Goal: Information Seeking & Learning: Learn about a topic

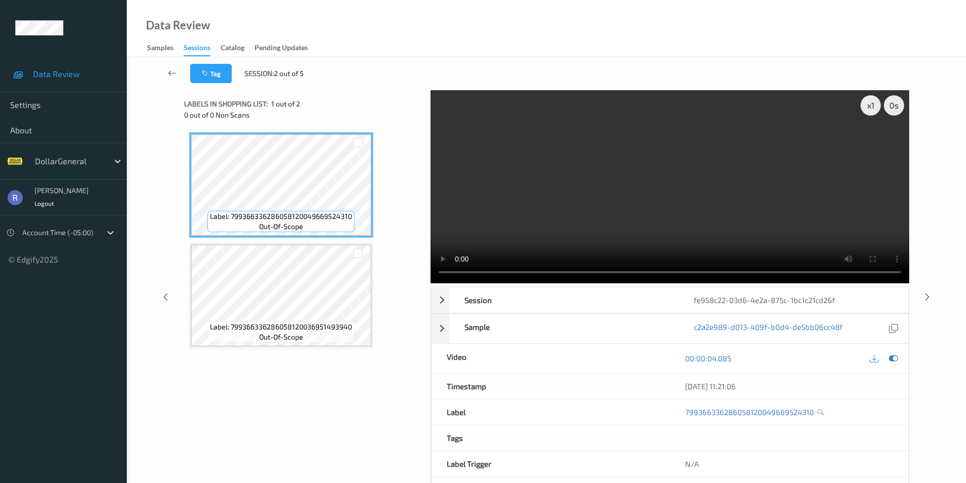
click at [170, 71] on icon at bounding box center [172, 73] width 9 height 10
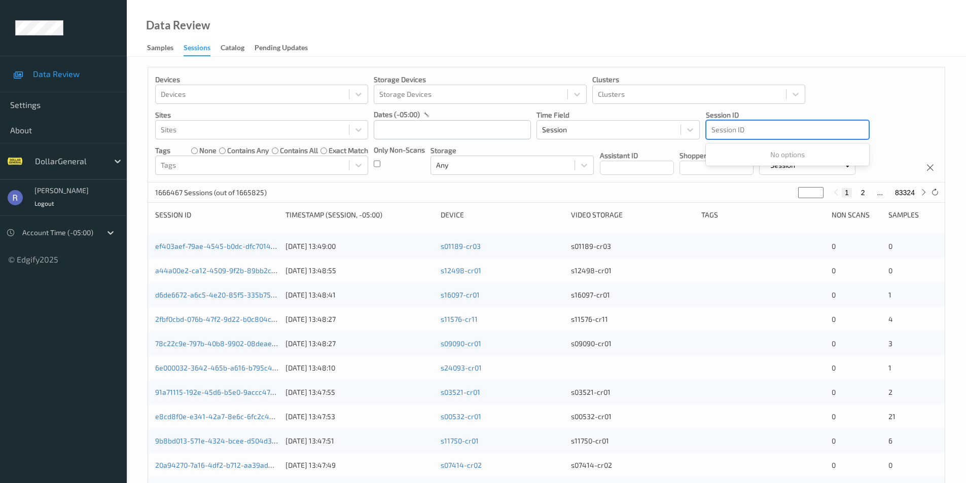
click at [781, 130] on div at bounding box center [788, 130] width 152 height 12
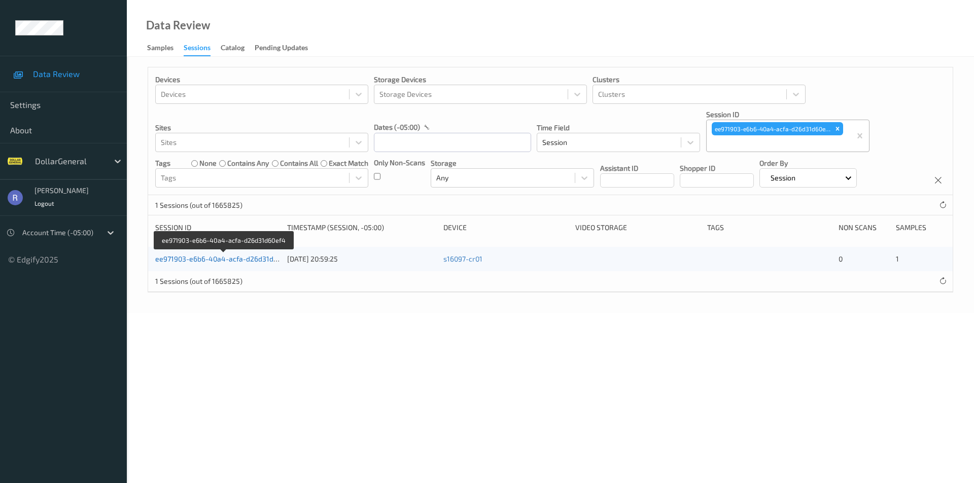
click at [198, 257] on link "ee971903-e6b6-40a4-acfa-d26d31d60ef4" at bounding box center [223, 259] width 137 height 9
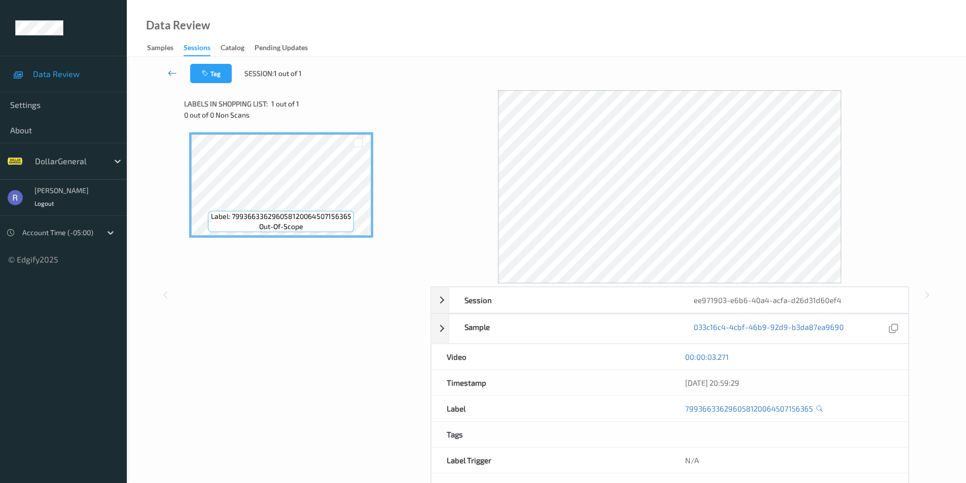
click at [170, 73] on icon at bounding box center [172, 73] width 9 height 10
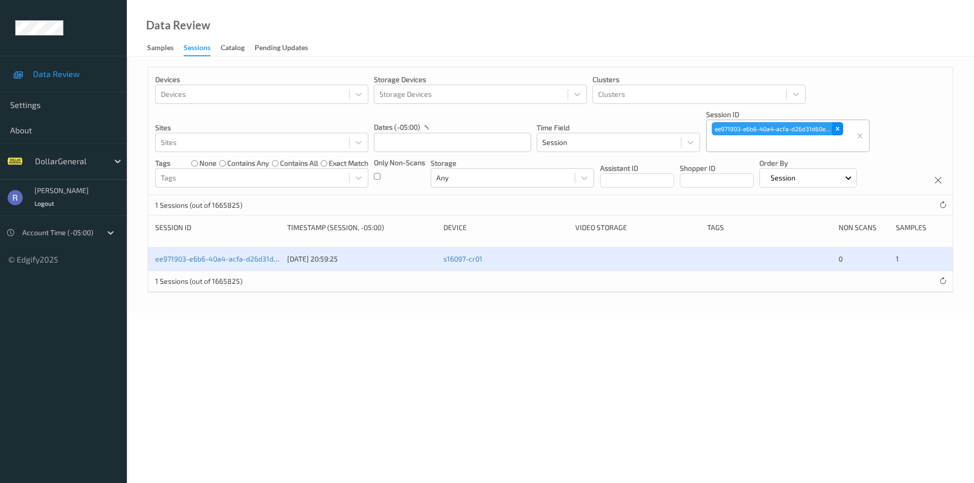
click at [836, 129] on icon "Remove ee971903-e6b6-40a4-acfa-d26d31d60ef4" at bounding box center [837, 128] width 7 height 7
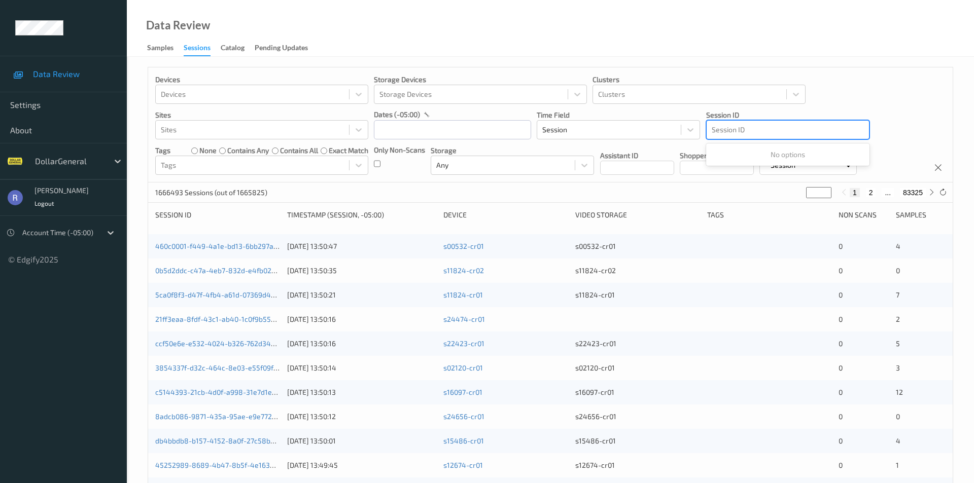
click at [778, 131] on div at bounding box center [788, 130] width 152 height 12
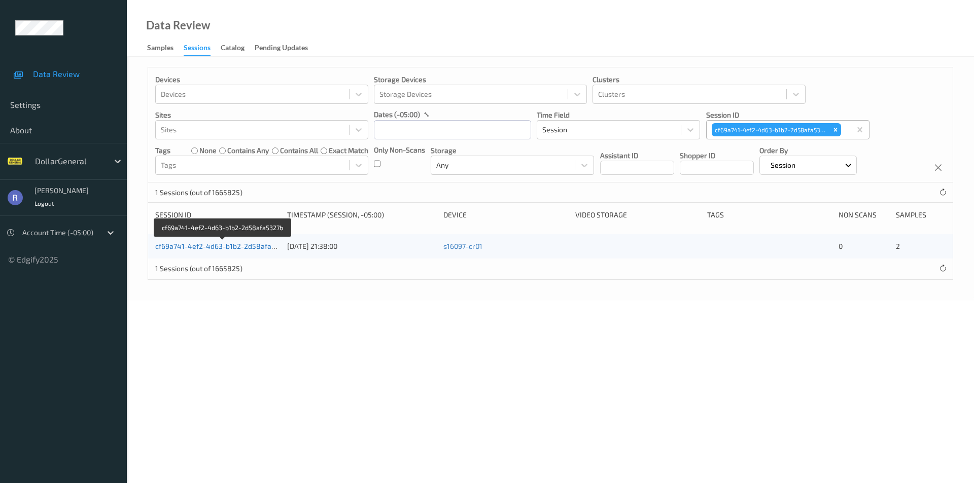
click at [163, 249] on link "cf69a741-4ef2-4d63-b1b2-2d58afa5327b" at bounding box center [223, 246] width 136 height 9
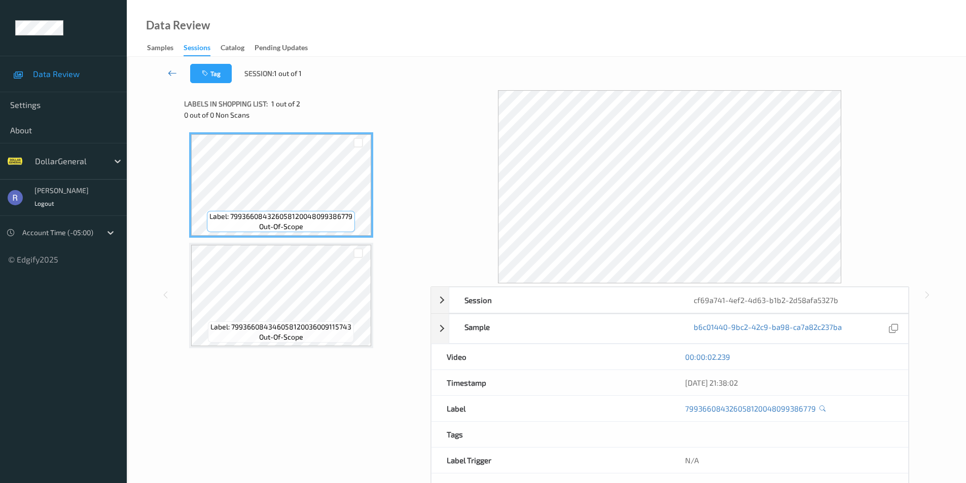
click at [170, 73] on icon at bounding box center [172, 73] width 9 height 10
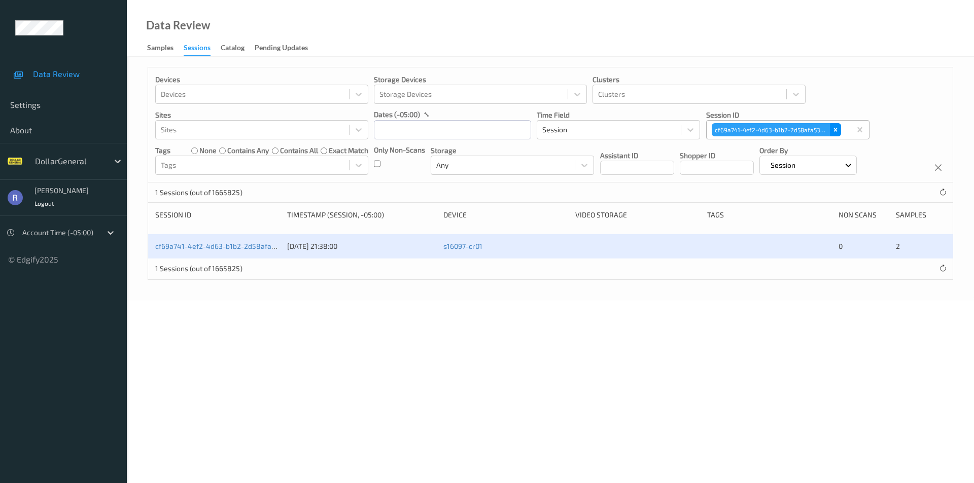
click at [836, 129] on icon "Remove cf69a741-4ef2-4d63-b1b2-2d58afa5327b" at bounding box center [836, 130] width 4 height 4
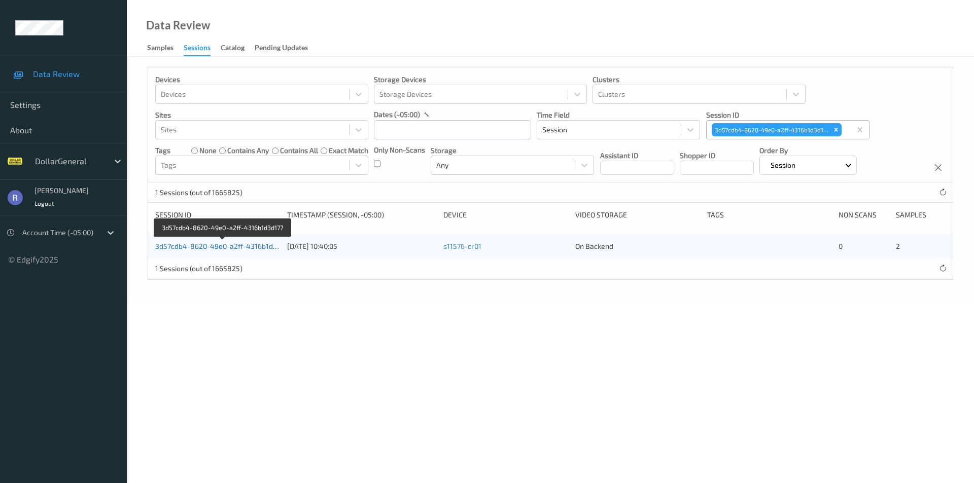
click at [218, 245] on link "3d57cdb4-8620-49e0-a2ff-4316b1d3d177" at bounding box center [223, 246] width 136 height 9
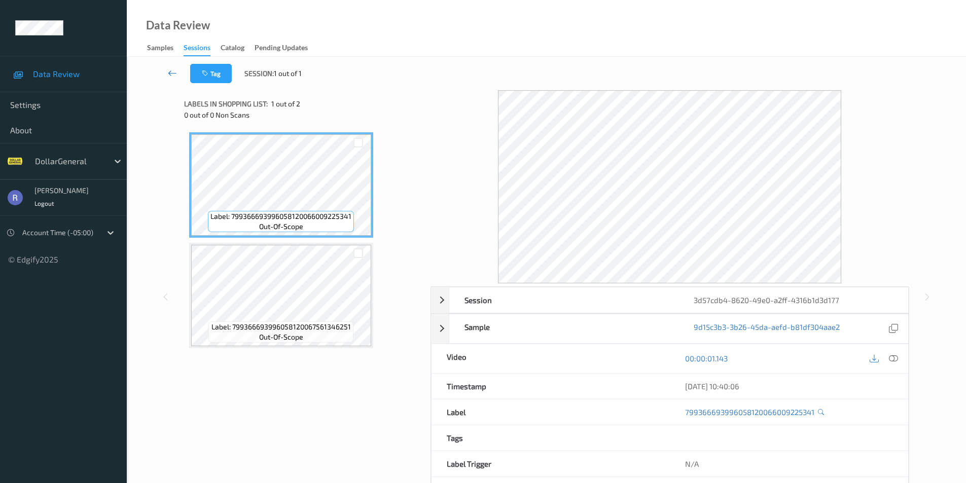
click at [172, 71] on icon at bounding box center [172, 73] width 9 height 10
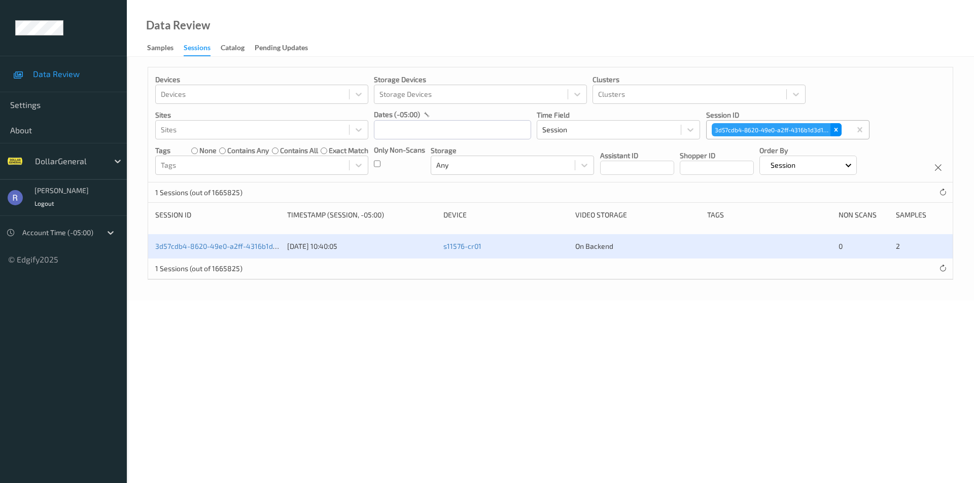
click at [839, 129] on icon "Remove 3d57cdb4-8620-49e0-a2ff-4316b1d3d177" at bounding box center [836, 129] width 7 height 7
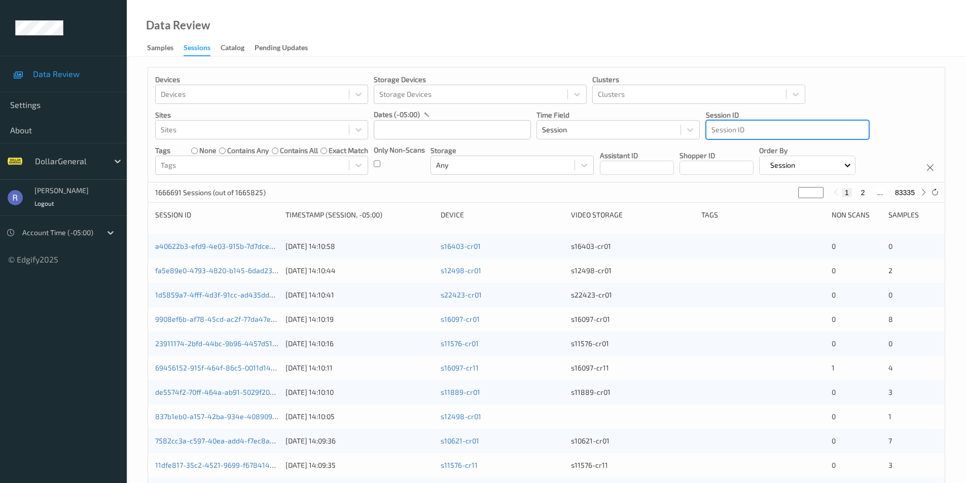
click at [809, 130] on div at bounding box center [788, 130] width 152 height 12
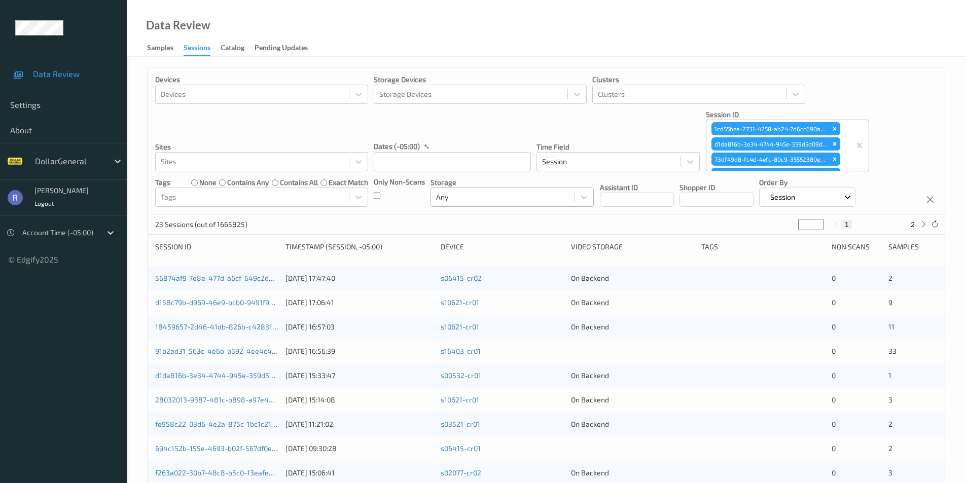
click at [468, 200] on div at bounding box center [502, 197] width 133 height 12
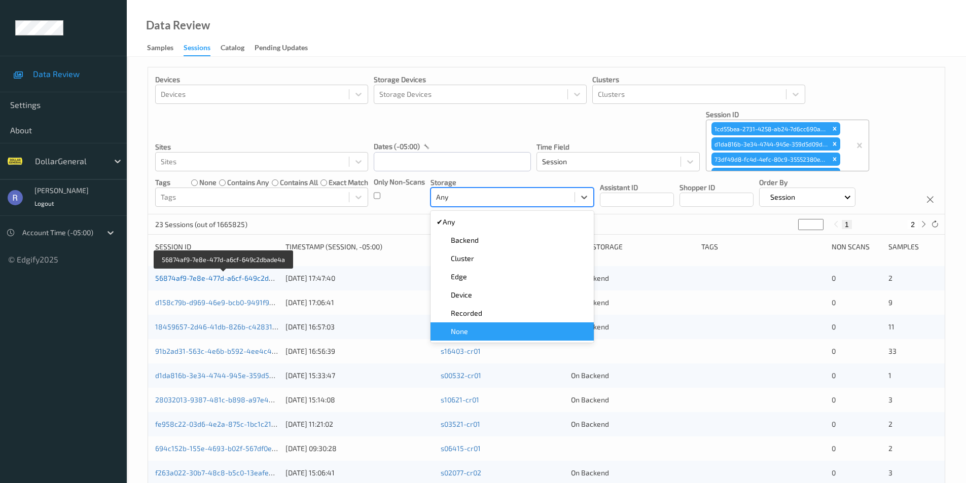
click at [201, 282] on link "56874af9-7e8e-477d-a6cf-649c2dbade4a" at bounding box center [224, 278] width 138 height 9
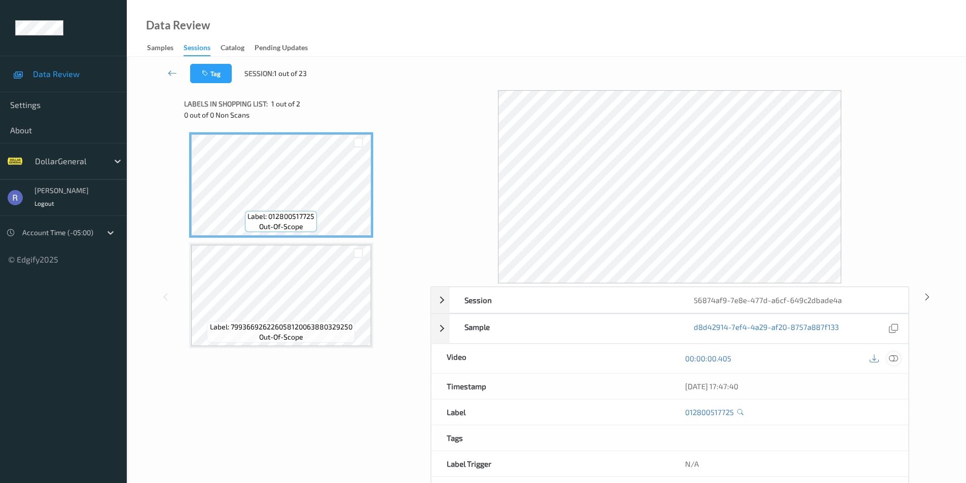
click at [893, 356] on icon at bounding box center [893, 358] width 9 height 9
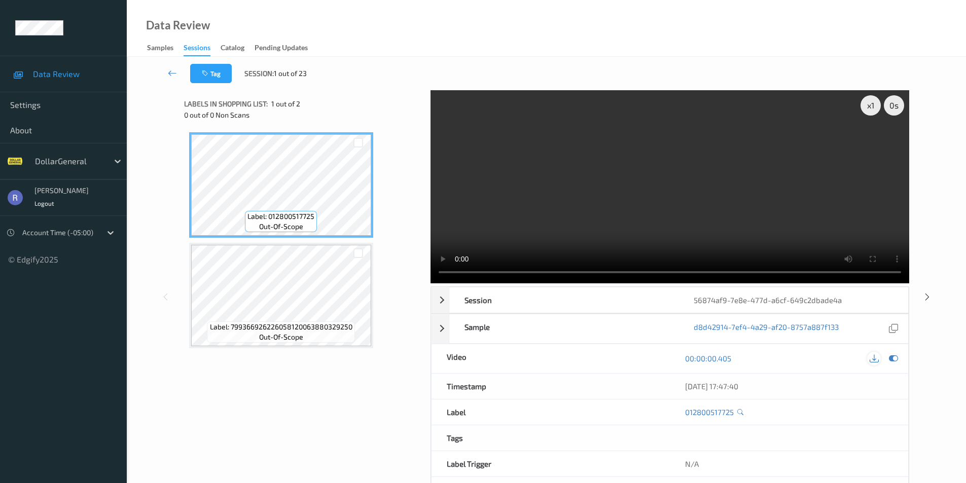
click at [872, 360] on icon at bounding box center [874, 358] width 9 height 9
click at [498, 236] on video at bounding box center [670, 186] width 479 height 193
click at [892, 359] on icon at bounding box center [893, 358] width 9 height 9
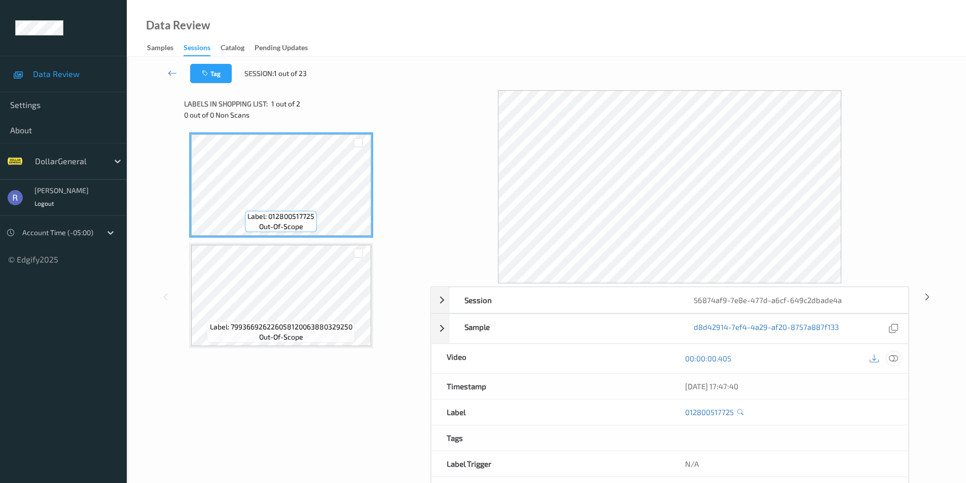
click at [892, 359] on icon at bounding box center [893, 358] width 9 height 9
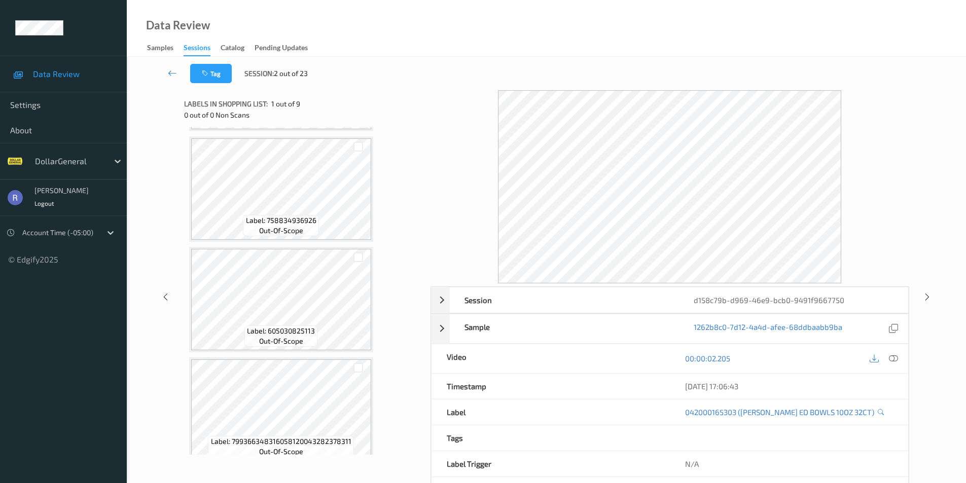
scroll to position [673, 0]
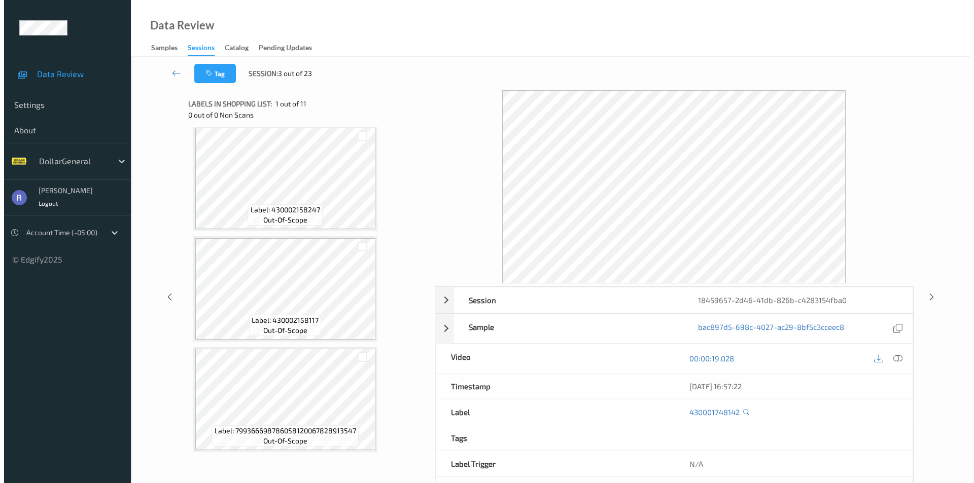
scroll to position [894, 0]
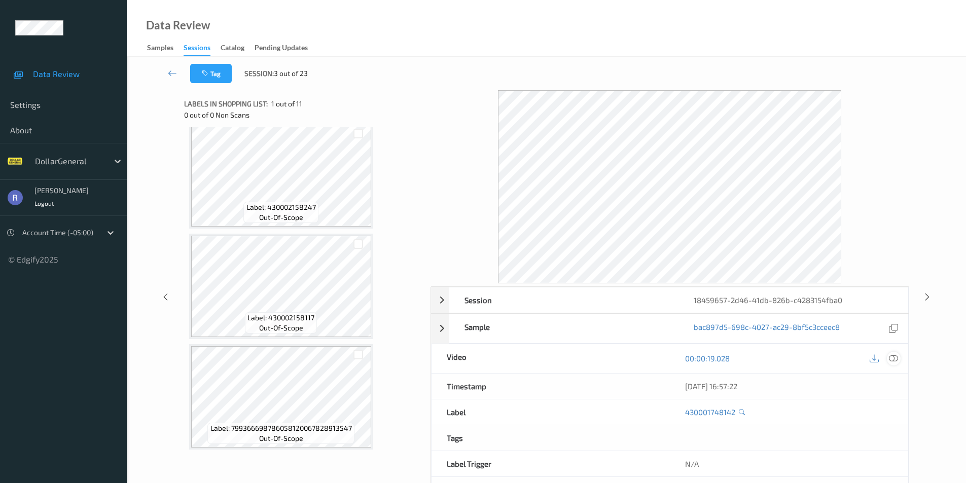
click at [892, 357] on icon at bounding box center [893, 358] width 9 height 9
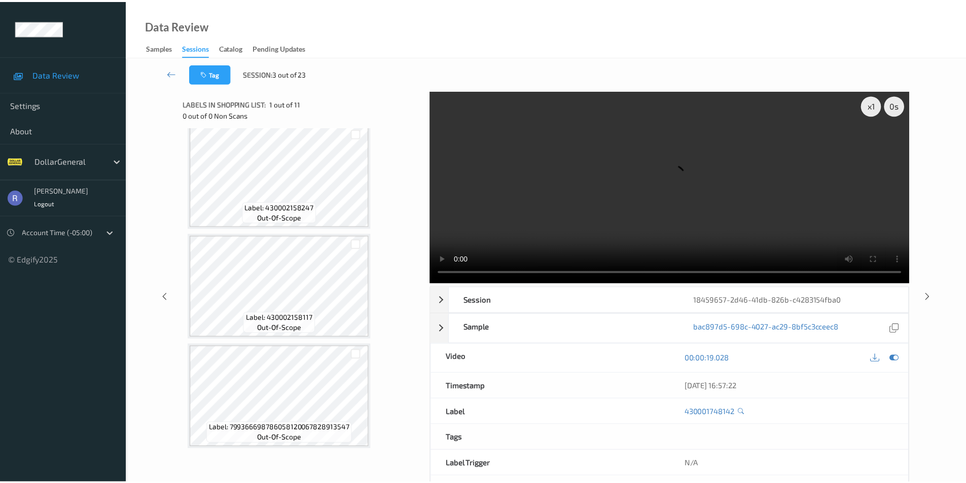
scroll to position [691, 0]
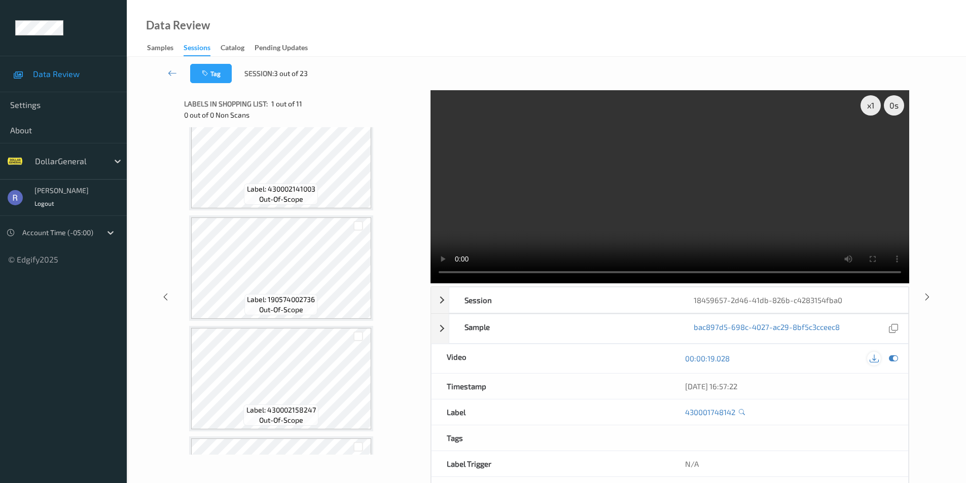
click at [876, 361] on icon at bounding box center [874, 358] width 9 height 9
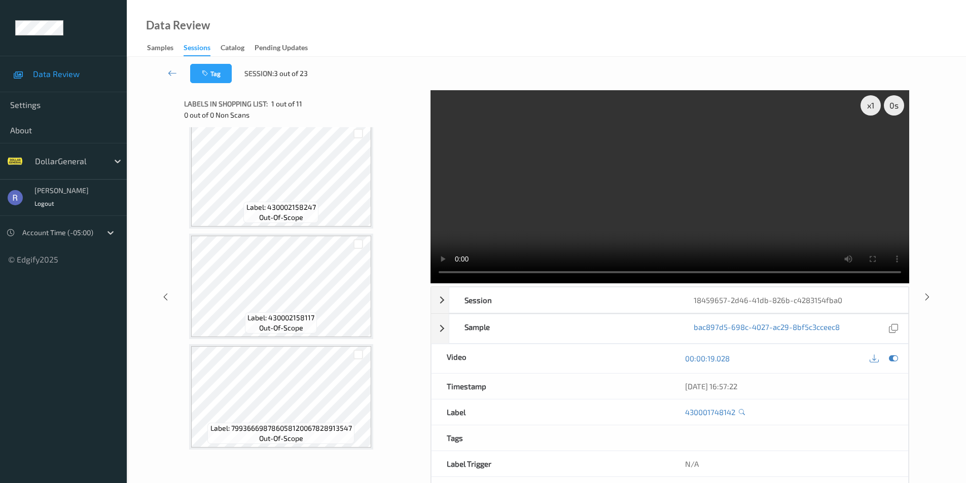
scroll to position [41, 0]
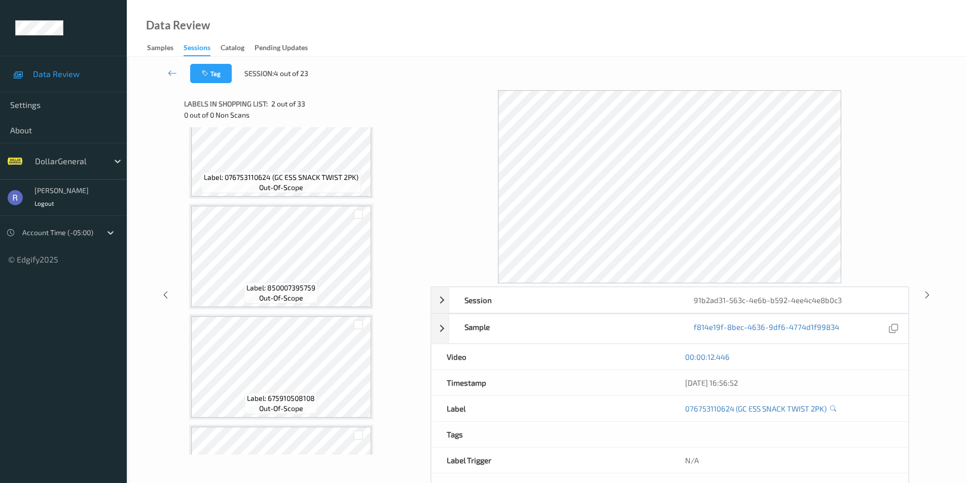
scroll to position [660, 0]
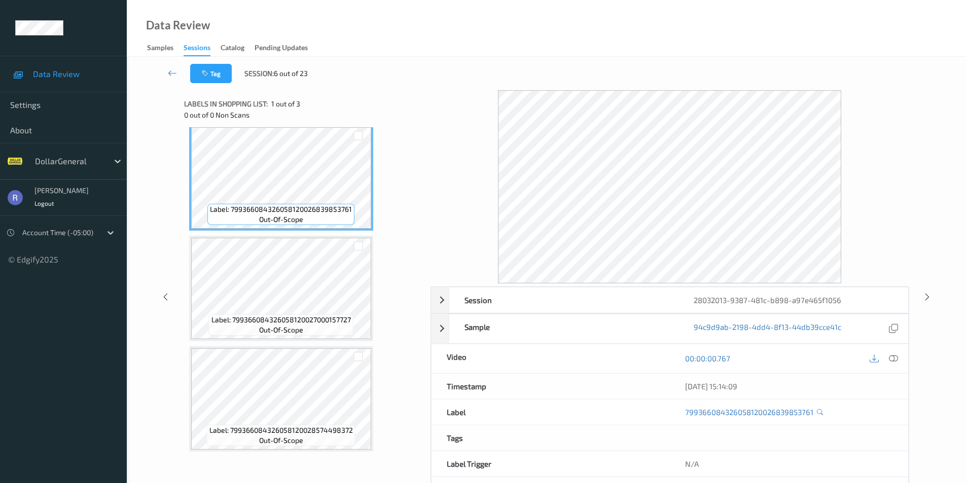
scroll to position [9, 0]
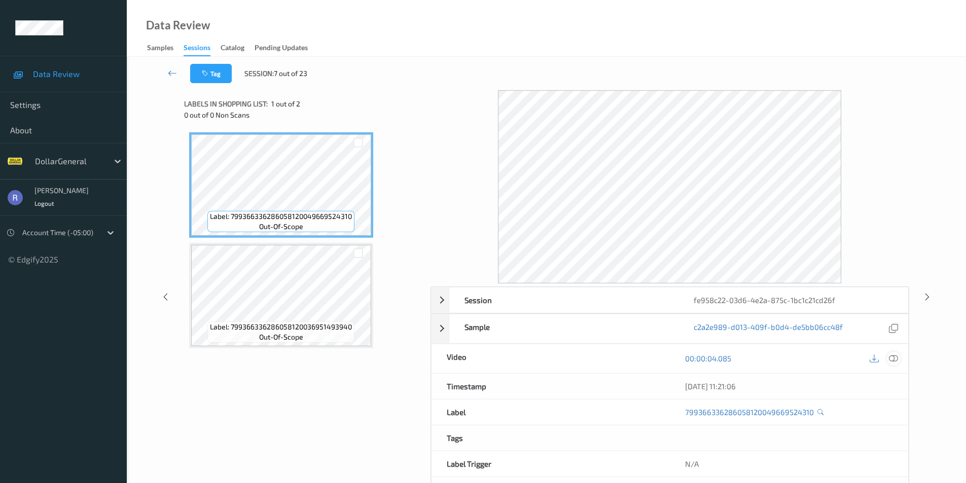
click at [897, 360] on icon at bounding box center [893, 358] width 9 height 9
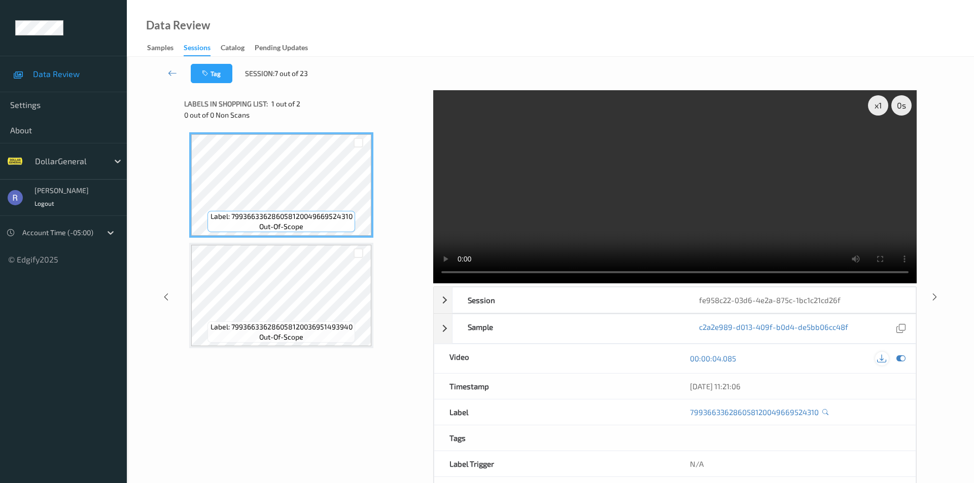
click at [883, 354] on icon at bounding box center [881, 358] width 9 height 9
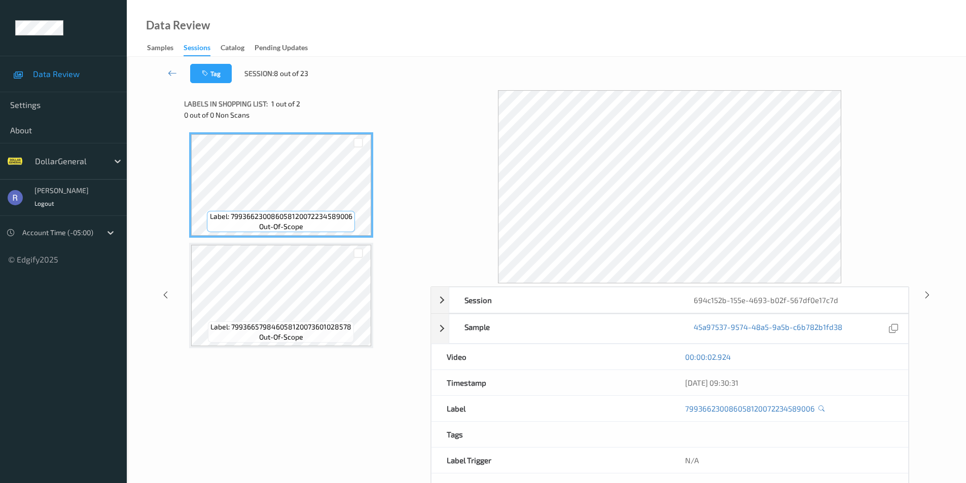
click at [873, 359] on div "00:00:02.924" at bounding box center [789, 357] width 208 height 10
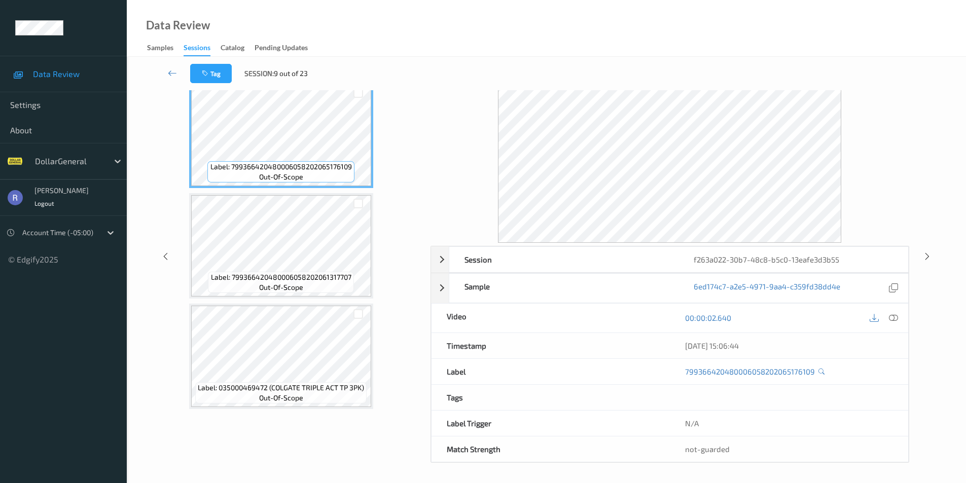
scroll to position [41, 0]
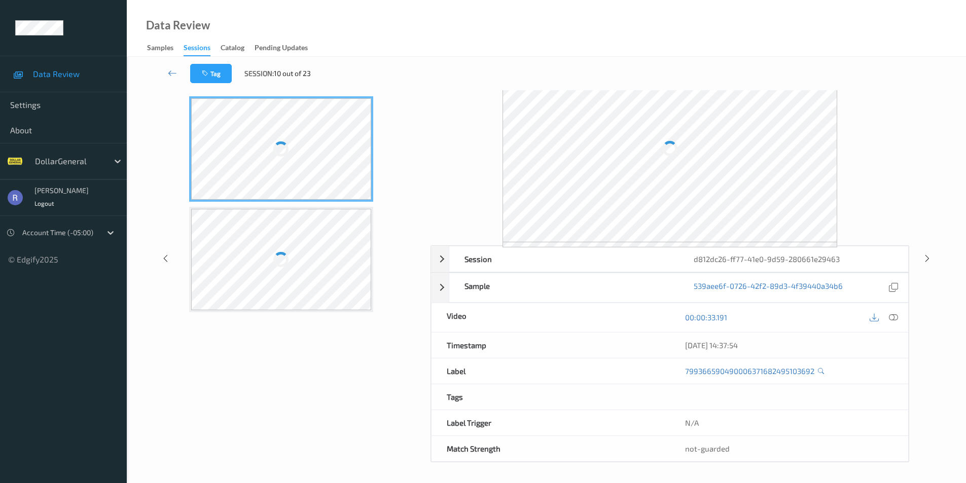
scroll to position [41, 0]
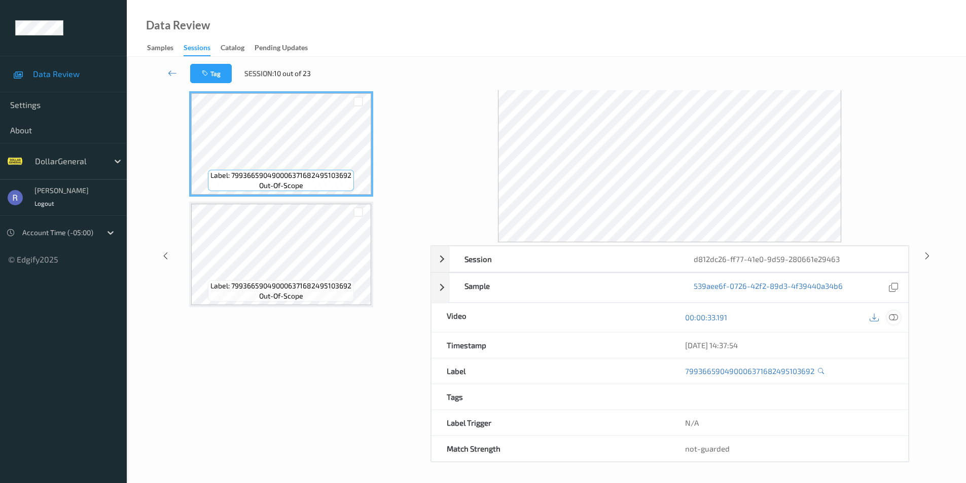
click at [891, 320] on icon at bounding box center [893, 317] width 9 height 9
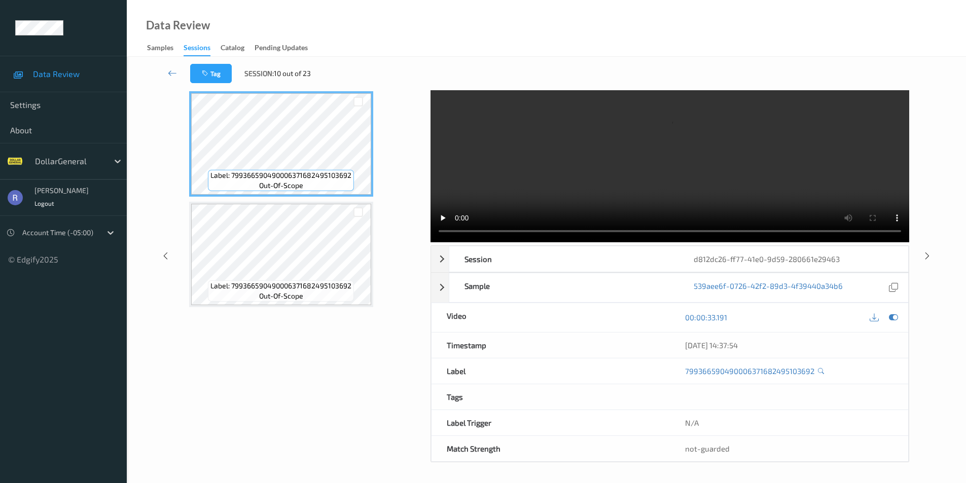
scroll to position [0, 0]
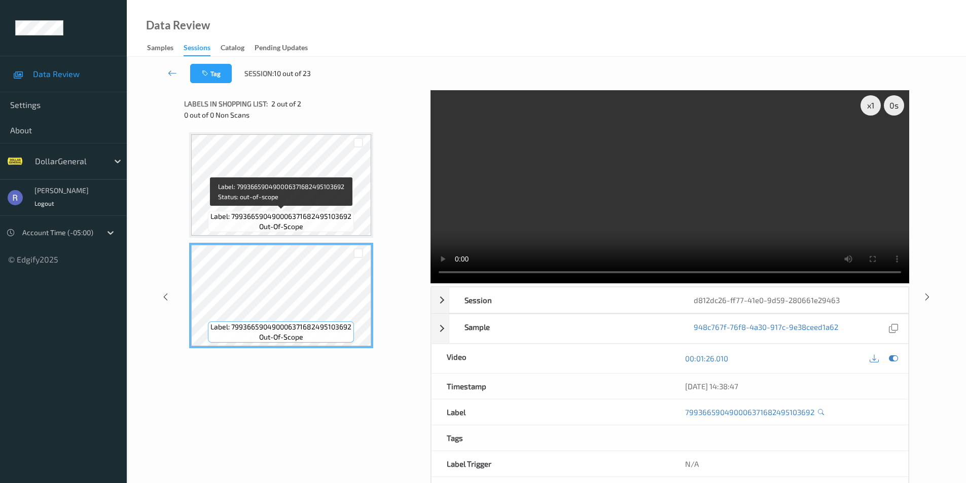
click at [244, 223] on div "Label: 799366590490006371682495103692 out-of-scope" at bounding box center [281, 221] width 146 height 21
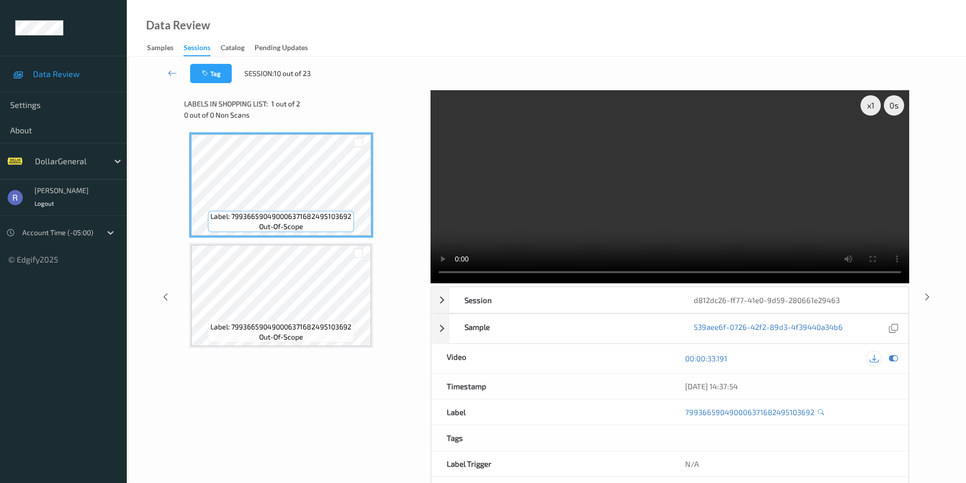
click at [874, 356] on icon at bounding box center [874, 358] width 9 height 9
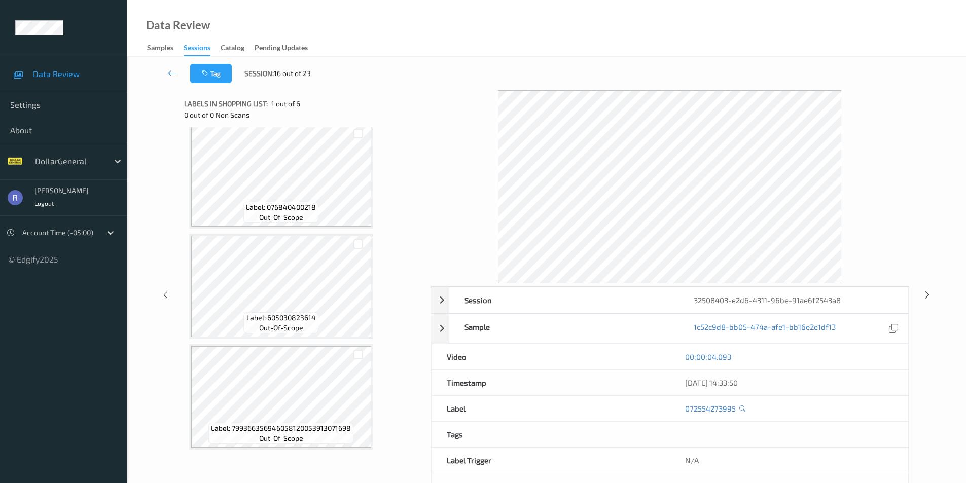
scroll to position [38, 0]
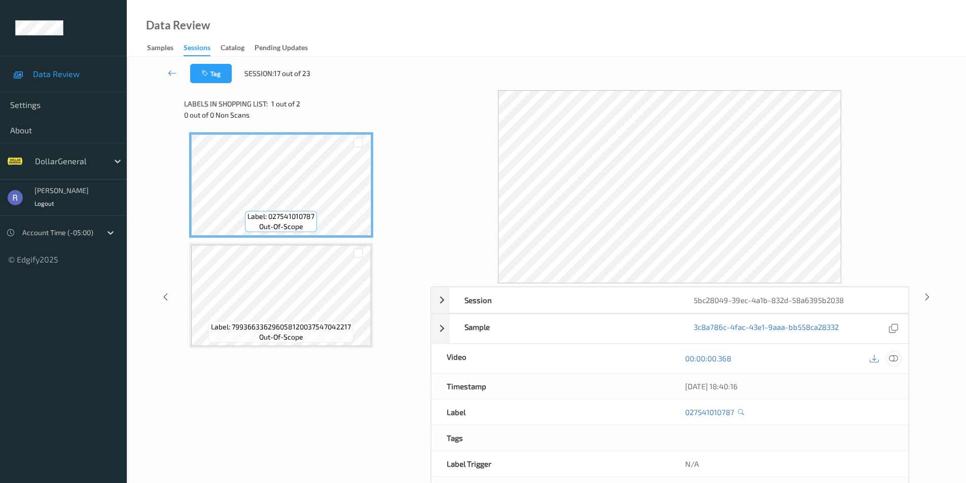
click at [894, 356] on icon at bounding box center [893, 358] width 9 height 9
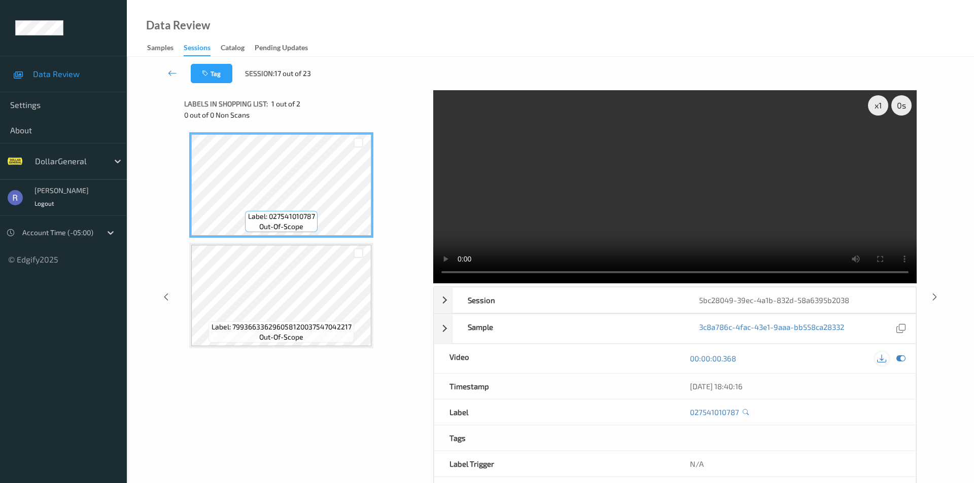
click at [883, 354] on icon at bounding box center [881, 358] width 9 height 9
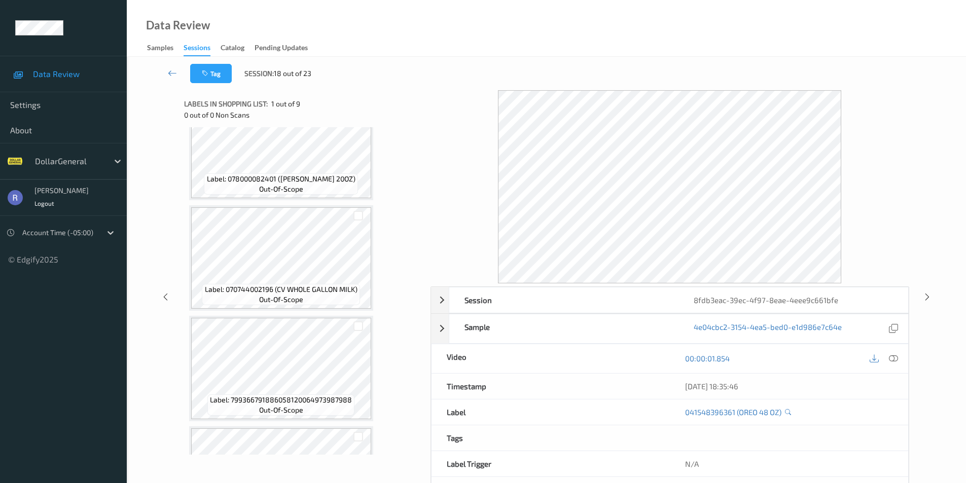
scroll to position [673, 0]
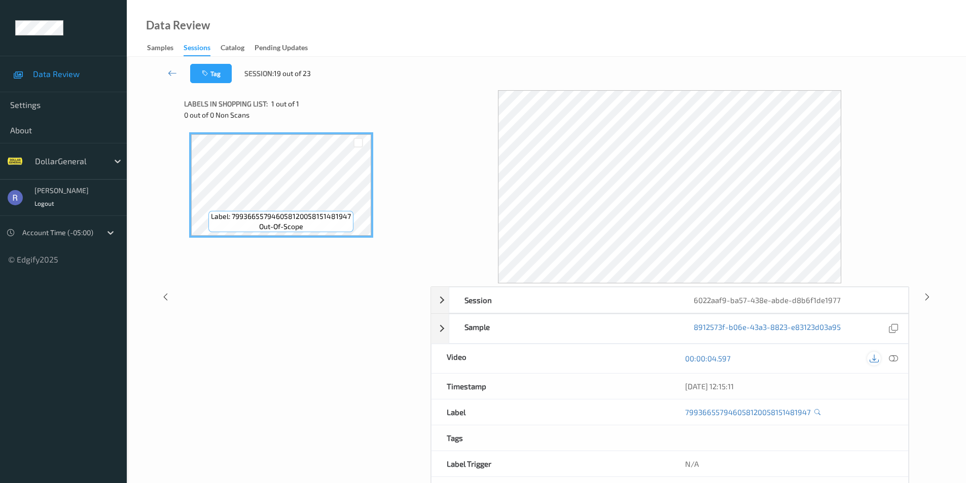
click at [875, 357] on icon at bounding box center [874, 358] width 9 height 9
click at [871, 362] on icon at bounding box center [874, 358] width 9 height 9
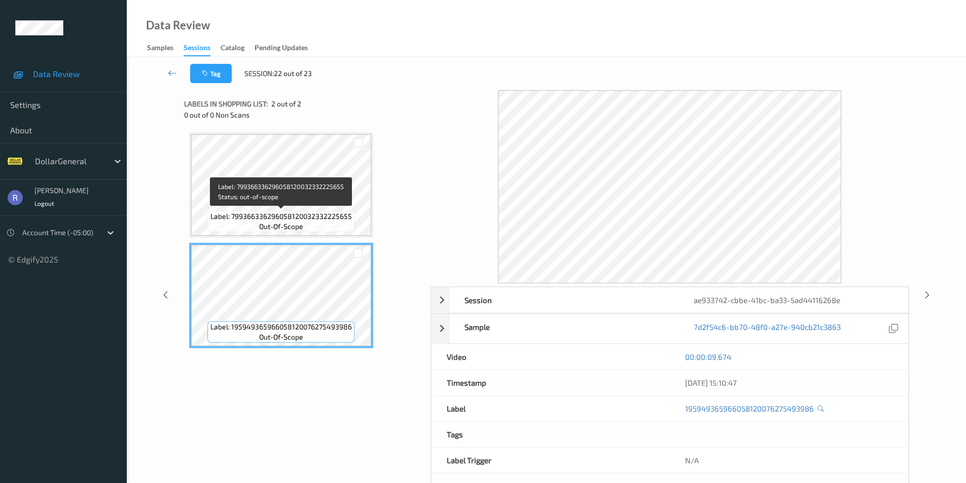
click at [304, 215] on span "Label: 799366336296058120032332225655" at bounding box center [282, 217] width 142 height 10
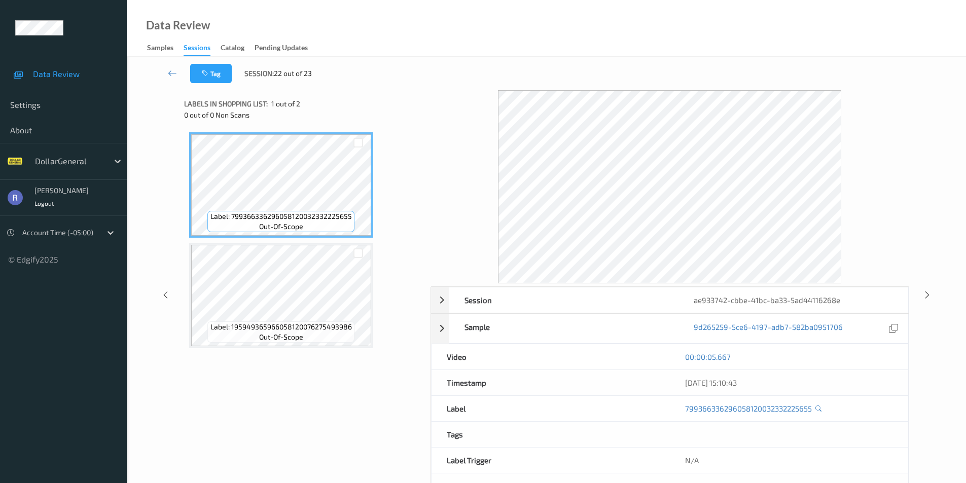
click at [882, 365] on div "00:00:05.667" at bounding box center [789, 356] width 238 height 25
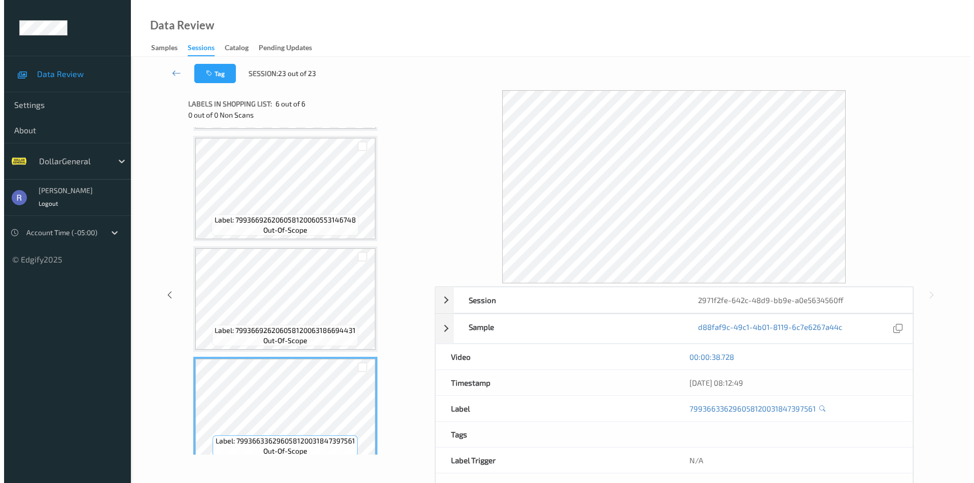
scroll to position [341, 0]
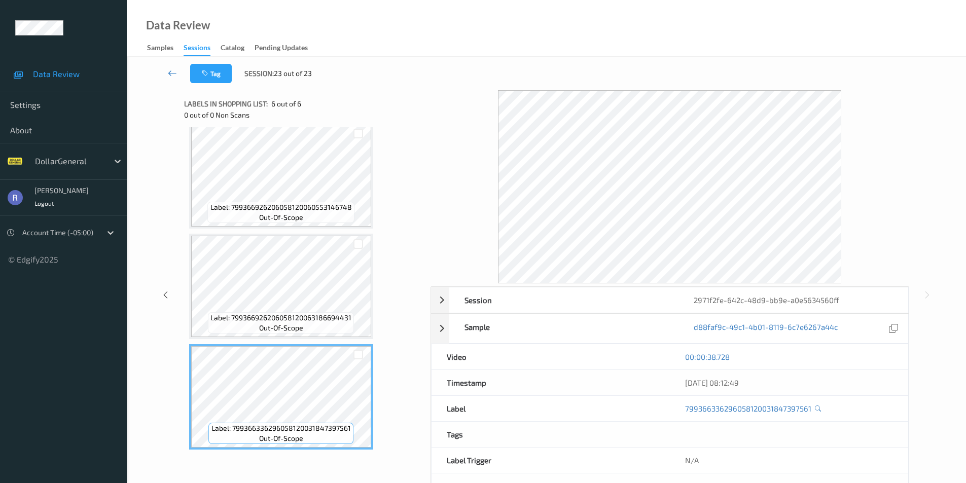
click at [171, 72] on icon at bounding box center [172, 73] width 9 height 10
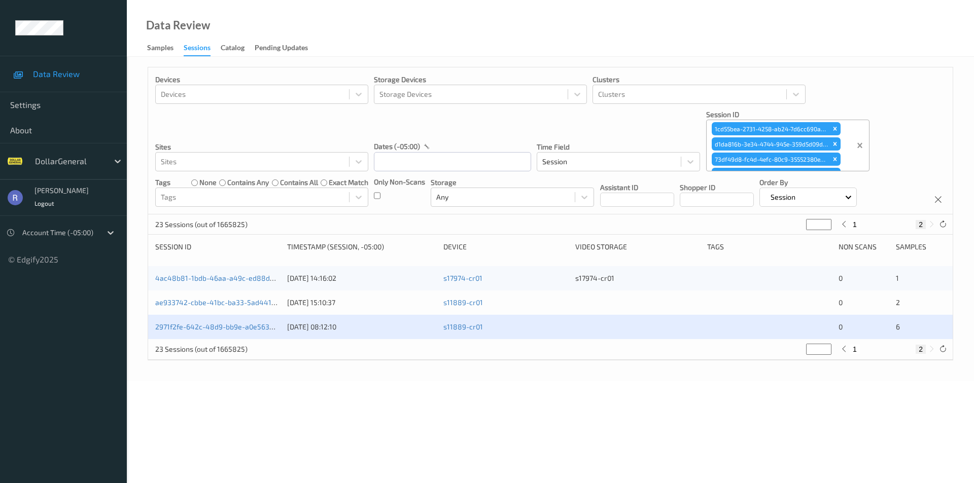
type input "*"
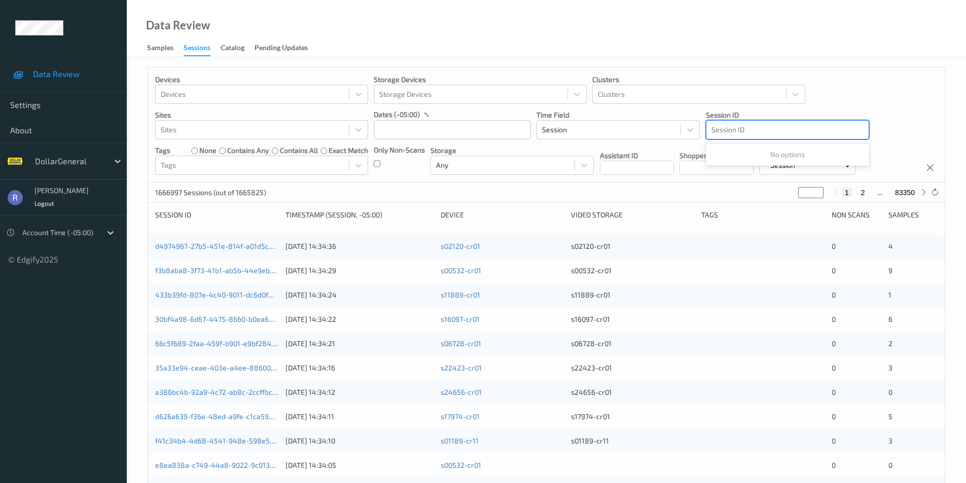
click at [768, 129] on div at bounding box center [788, 130] width 152 height 12
click at [739, 131] on div at bounding box center [788, 130] width 152 height 12
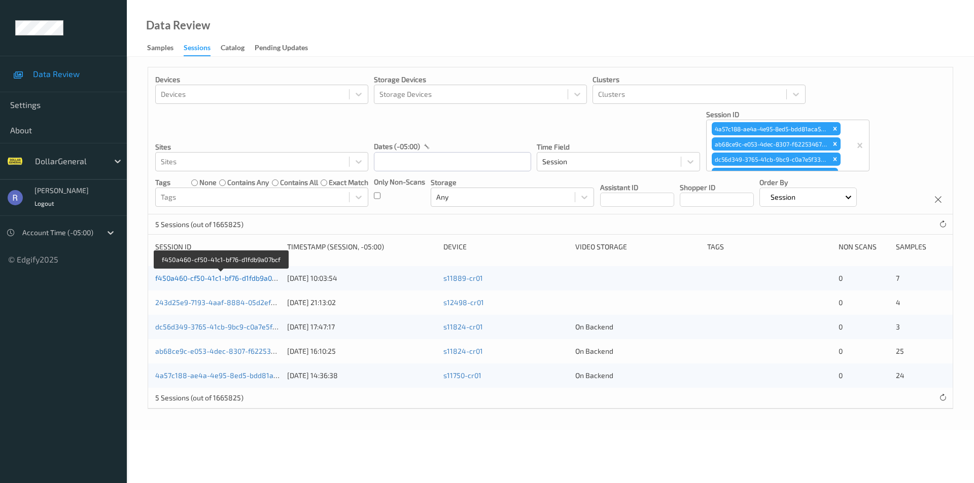
click at [191, 281] on link "f450a460-cf50-41c1-bf76-d1fdb9a07bcf" at bounding box center [220, 278] width 130 height 9
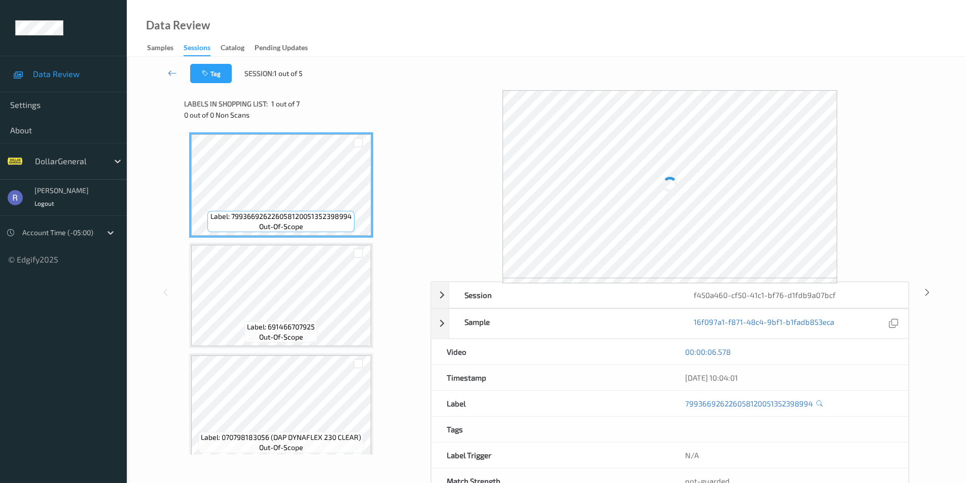
click at [689, 249] on div at bounding box center [670, 184] width 335 height 188
click at [493, 228] on div at bounding box center [670, 184] width 479 height 188
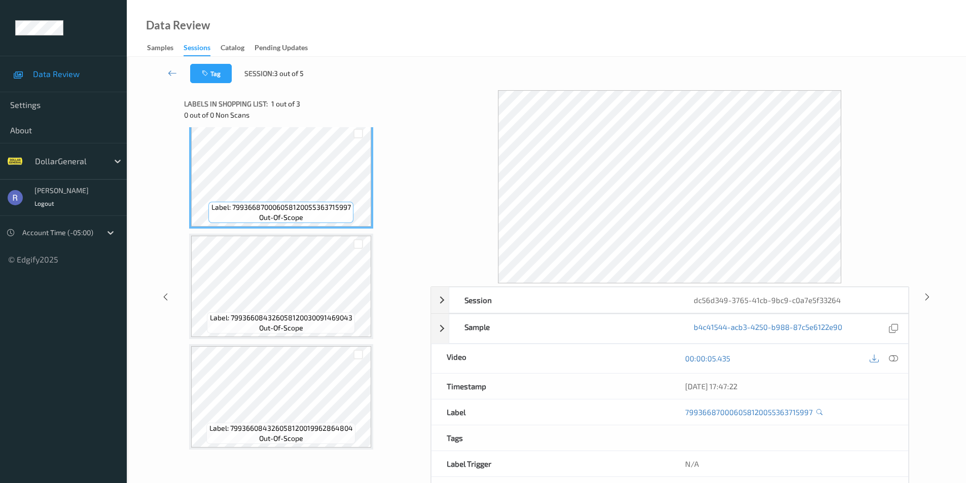
scroll to position [41, 0]
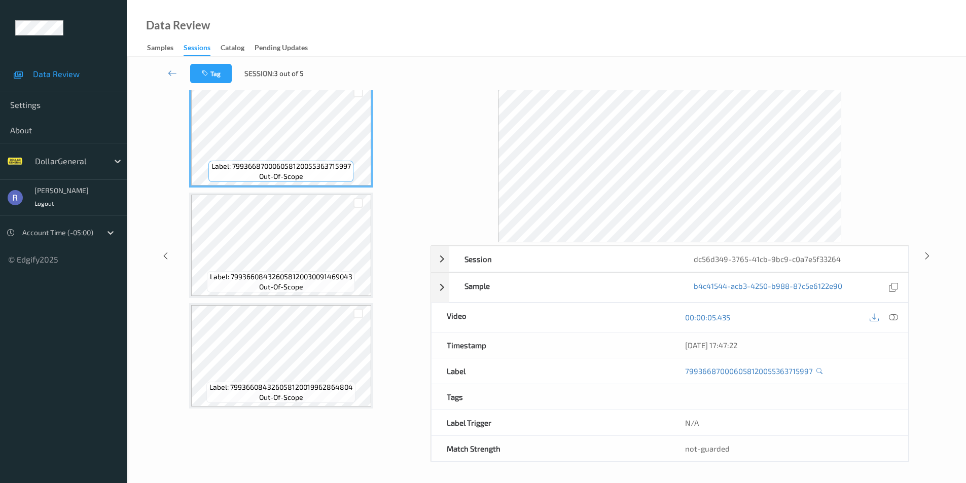
click at [240, 449] on div "Labels in shopping list: 1 out of 3 0 out of 0 Non Scans Label: 799366870006058…" at bounding box center [303, 255] width 239 height 413
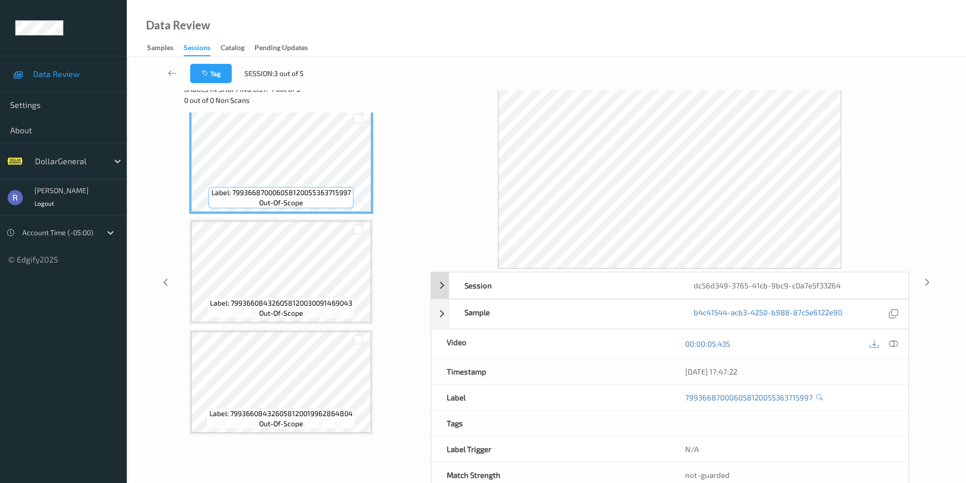
scroll to position [0, 0]
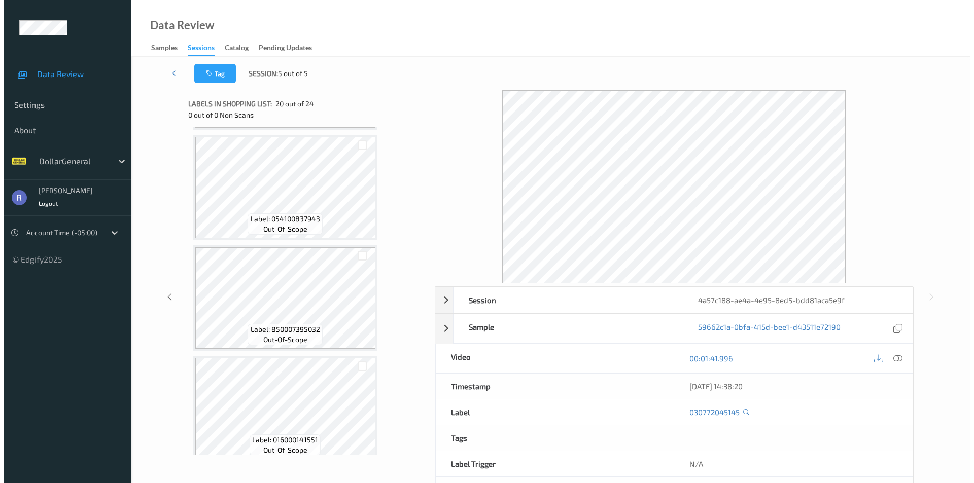
scroll to position [1723, 0]
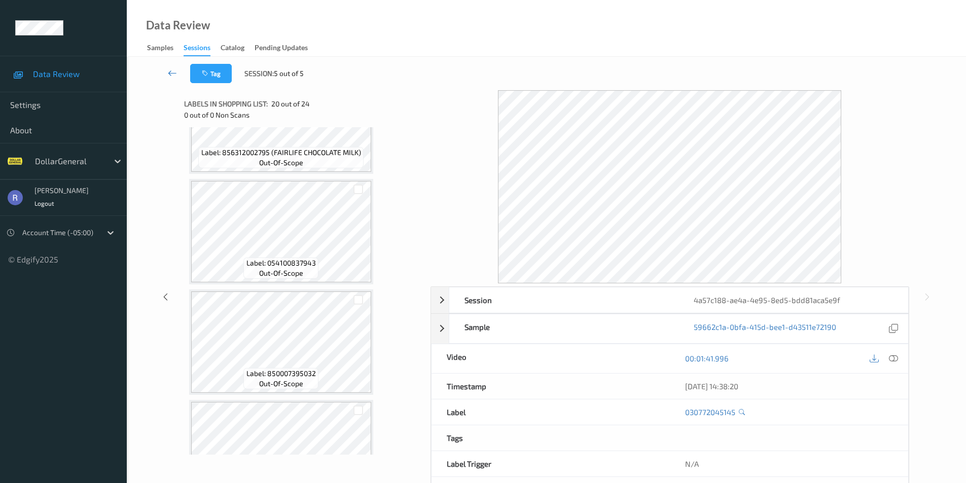
click at [167, 73] on link at bounding box center [173, 73] width 36 height 19
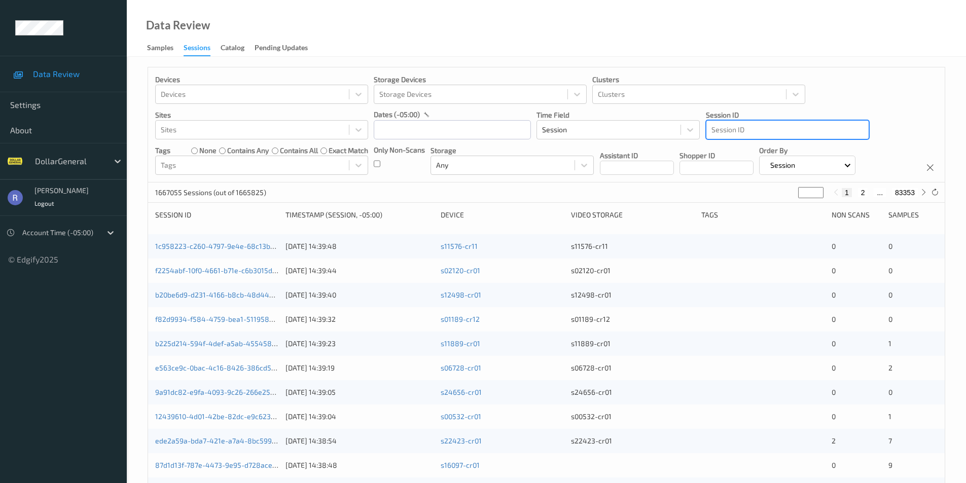
click at [731, 130] on div at bounding box center [788, 130] width 152 height 12
click at [749, 126] on div at bounding box center [788, 130] width 152 height 12
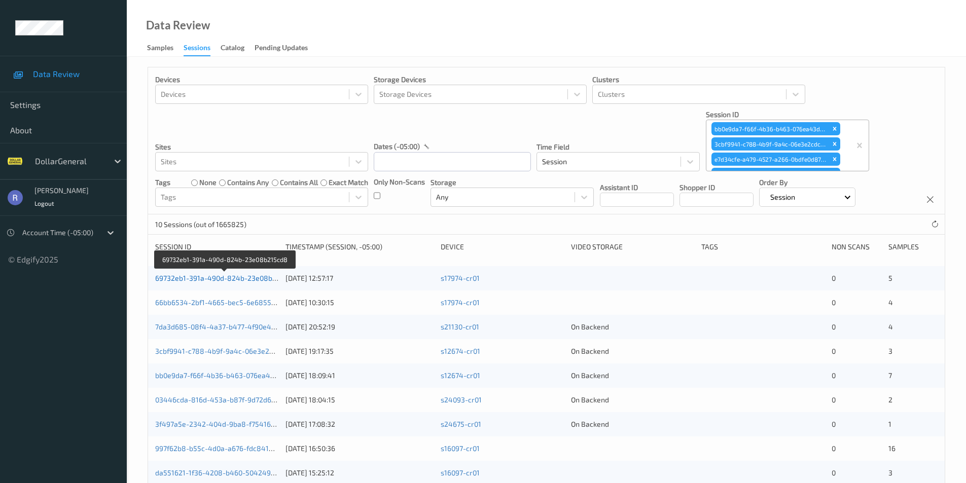
click at [191, 280] on link "69732eb1-391a-490d-824b-23e08b215cd8" at bounding box center [225, 278] width 141 height 9
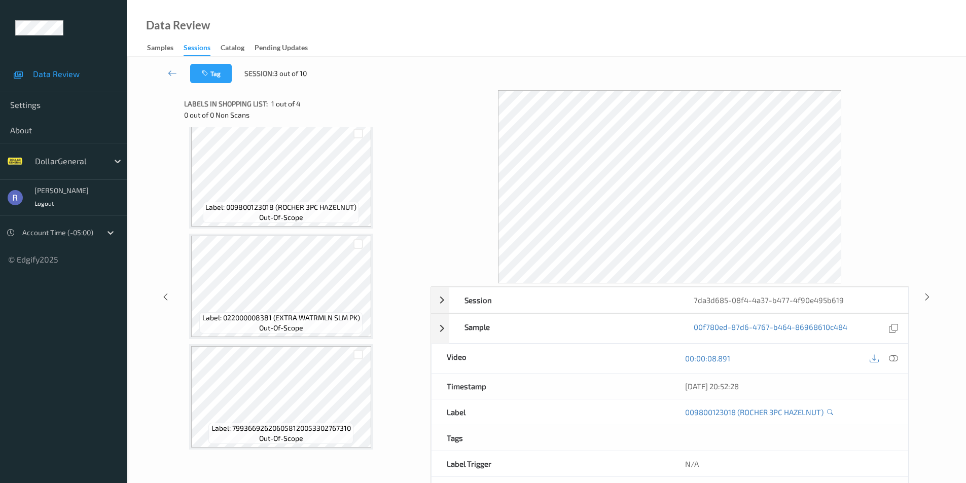
scroll to position [41, 0]
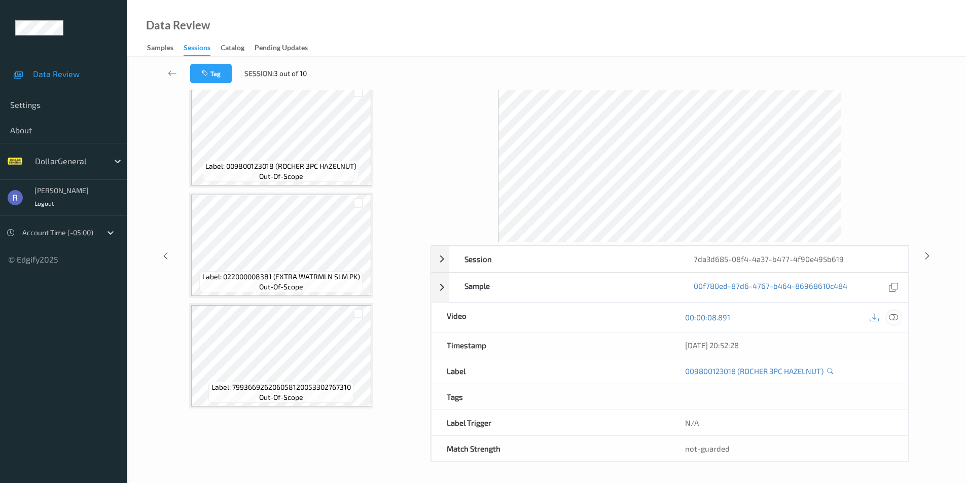
click at [893, 316] on icon at bounding box center [893, 317] width 9 height 9
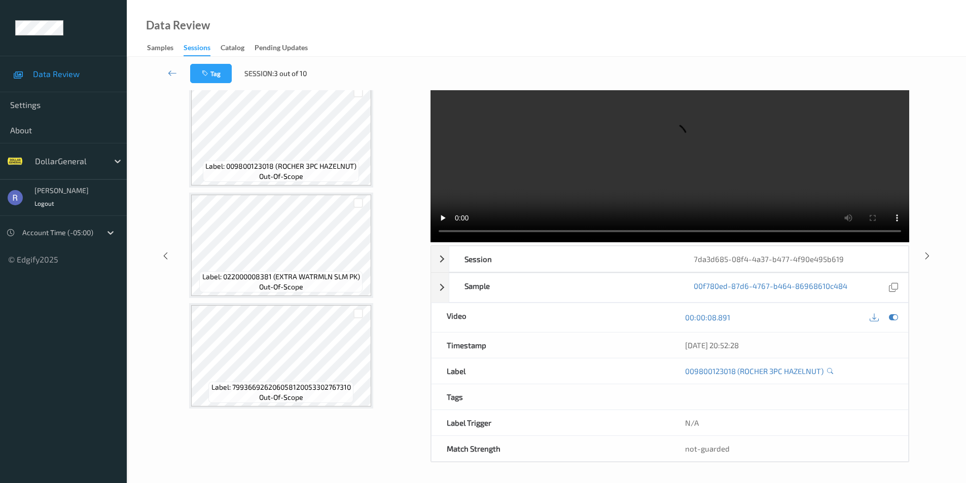
scroll to position [0, 0]
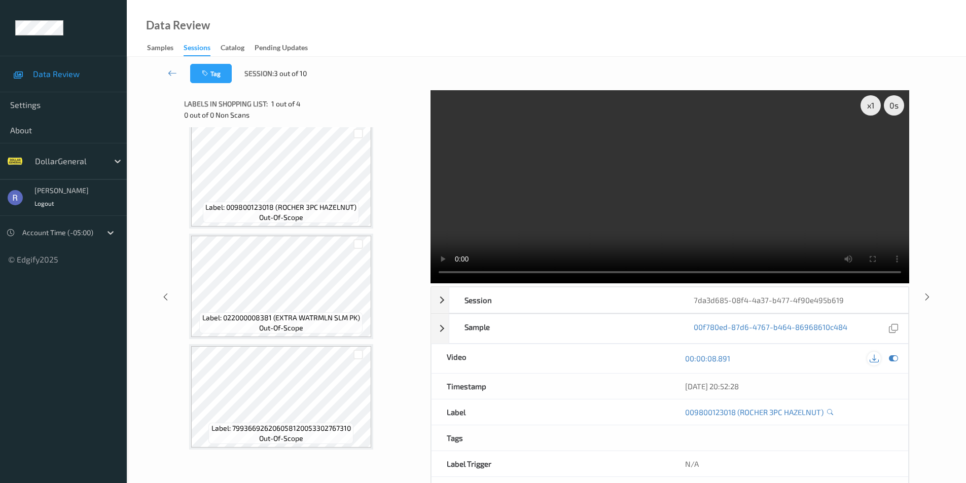
click at [877, 359] on icon at bounding box center [874, 358] width 9 height 9
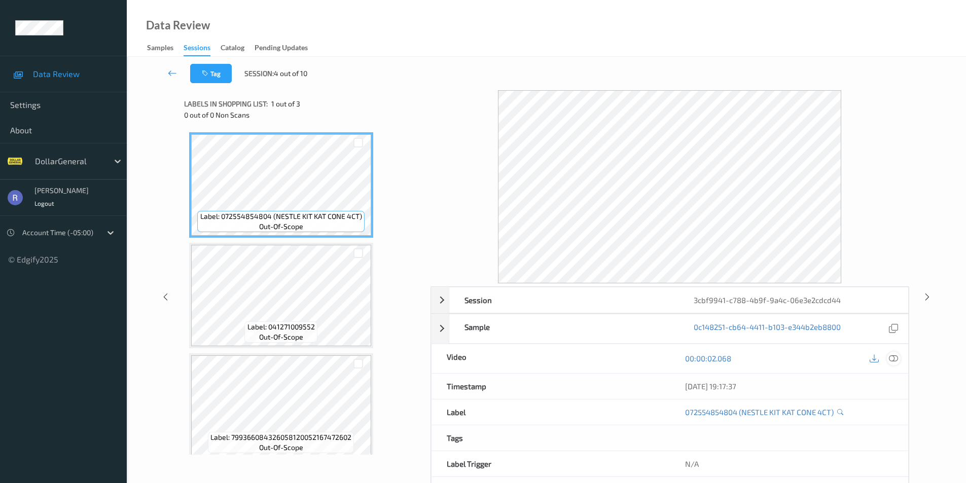
click at [895, 360] on icon at bounding box center [893, 358] width 9 height 9
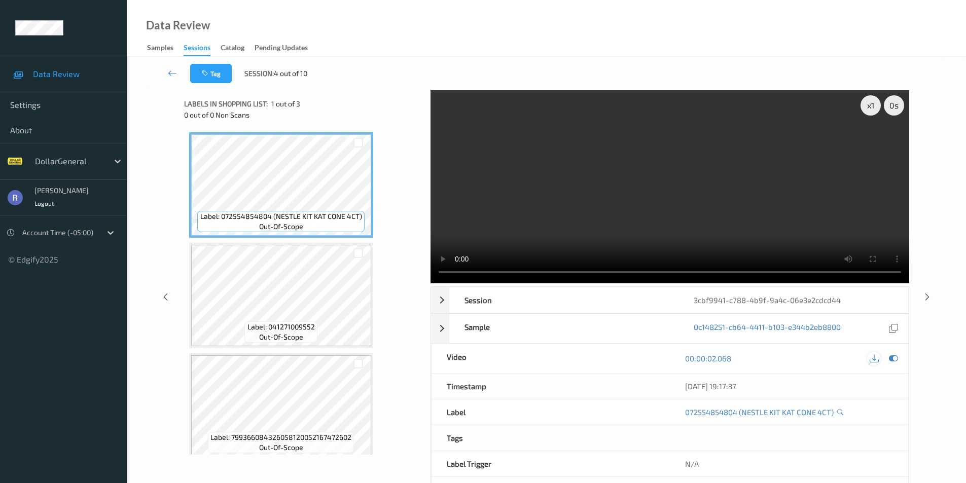
click at [880, 243] on video at bounding box center [670, 186] width 479 height 193
click at [874, 358] on icon at bounding box center [874, 358] width 9 height 9
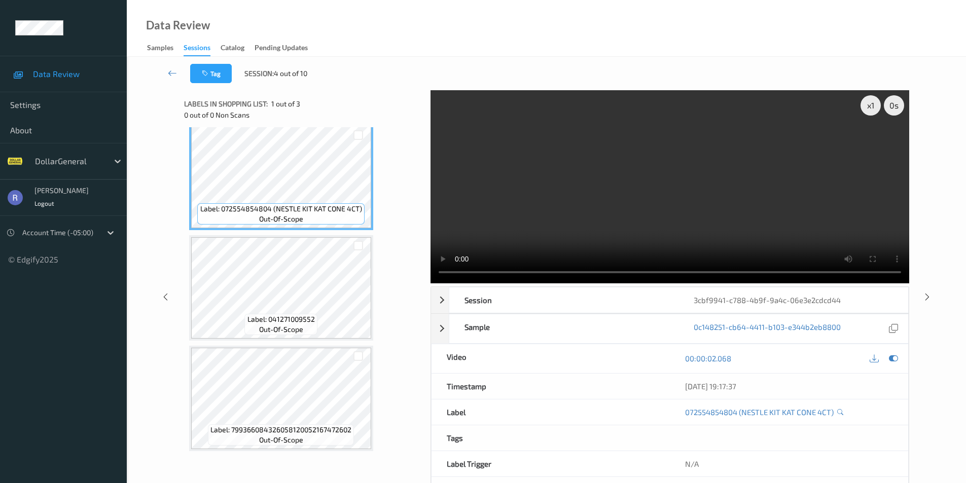
scroll to position [9, 0]
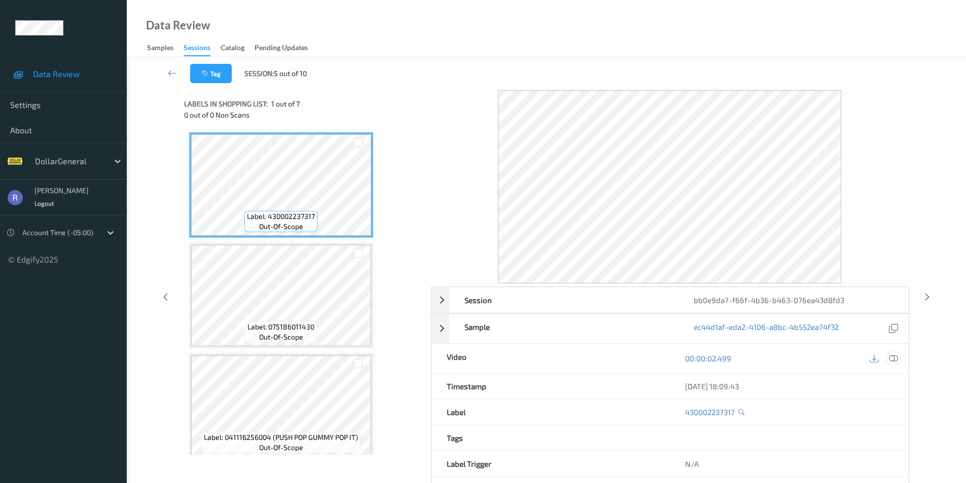
click at [895, 359] on icon at bounding box center [893, 358] width 9 height 9
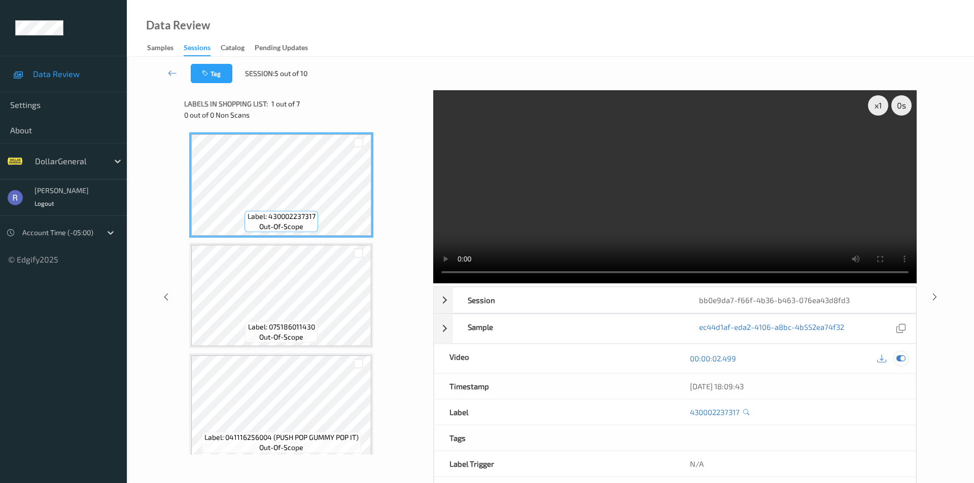
click at [904, 354] on icon at bounding box center [900, 358] width 9 height 9
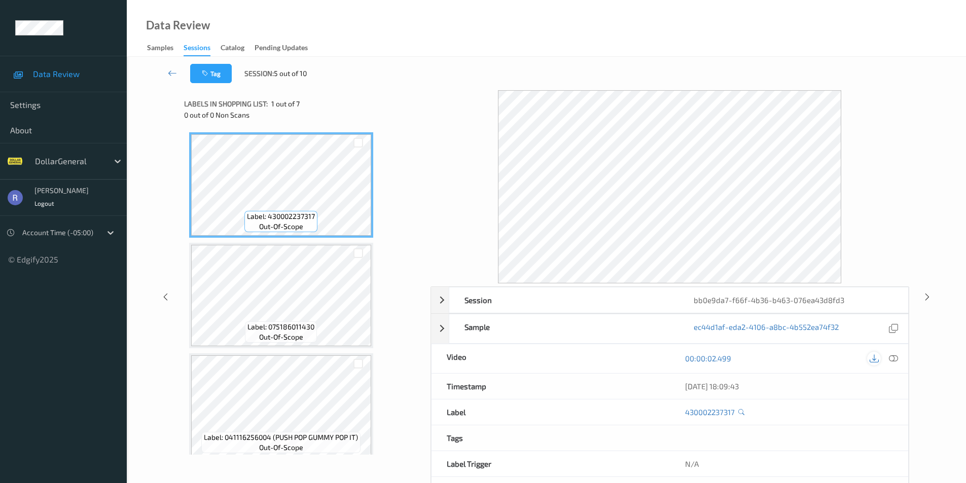
click at [873, 359] on icon at bounding box center [874, 358] width 9 height 9
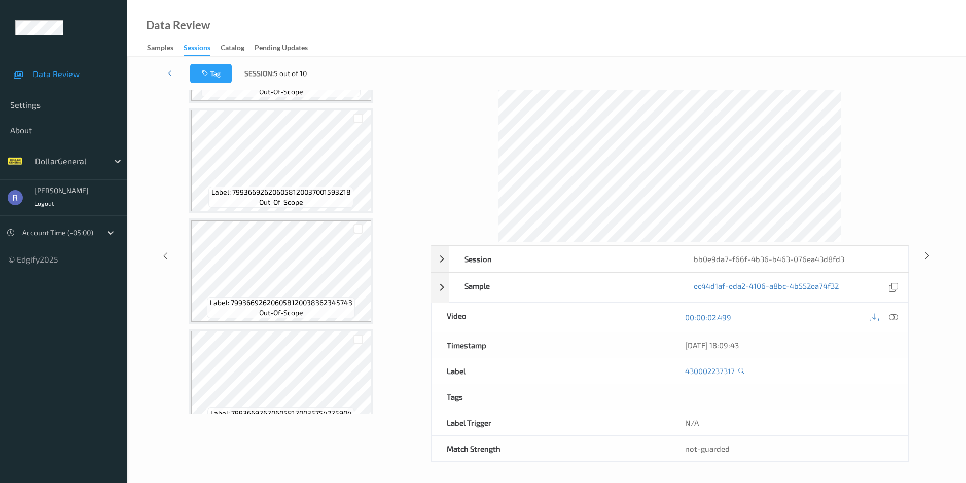
scroll to position [147, 0]
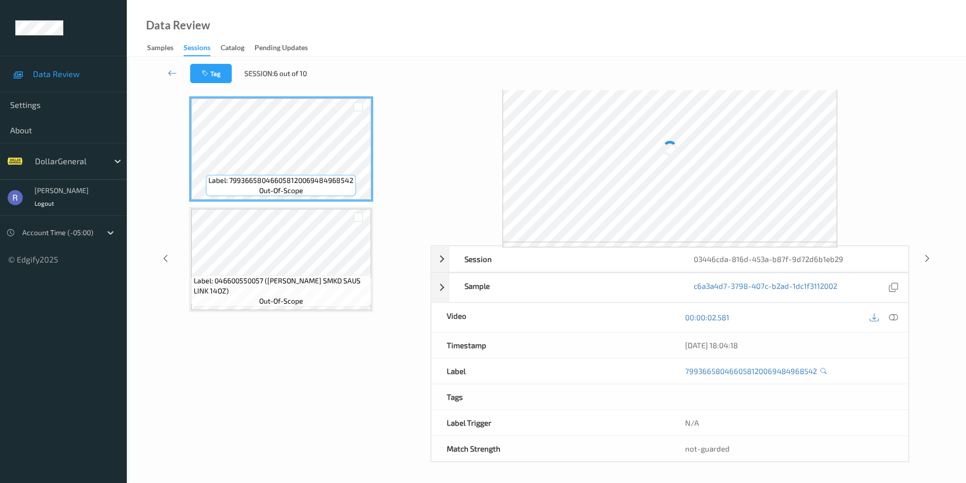
scroll to position [41, 0]
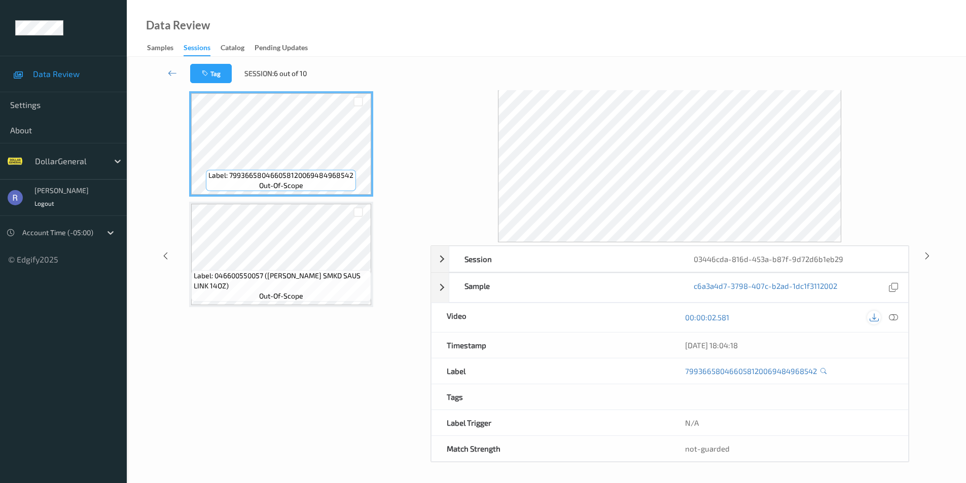
click at [877, 319] on icon at bounding box center [874, 317] width 9 height 9
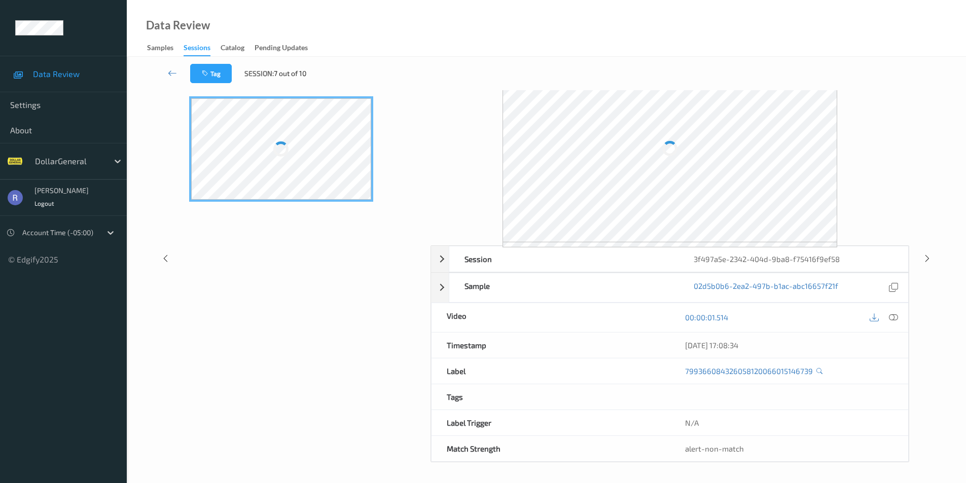
scroll to position [41, 0]
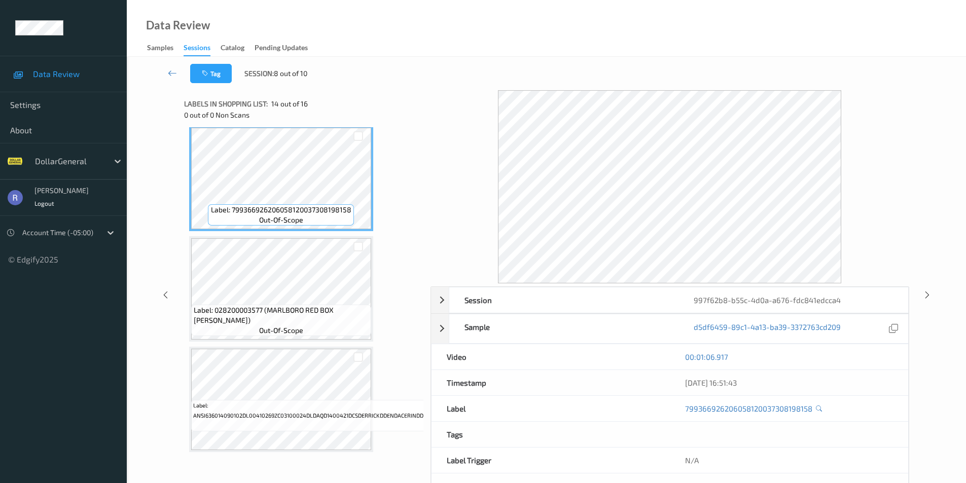
scroll to position [1452, 0]
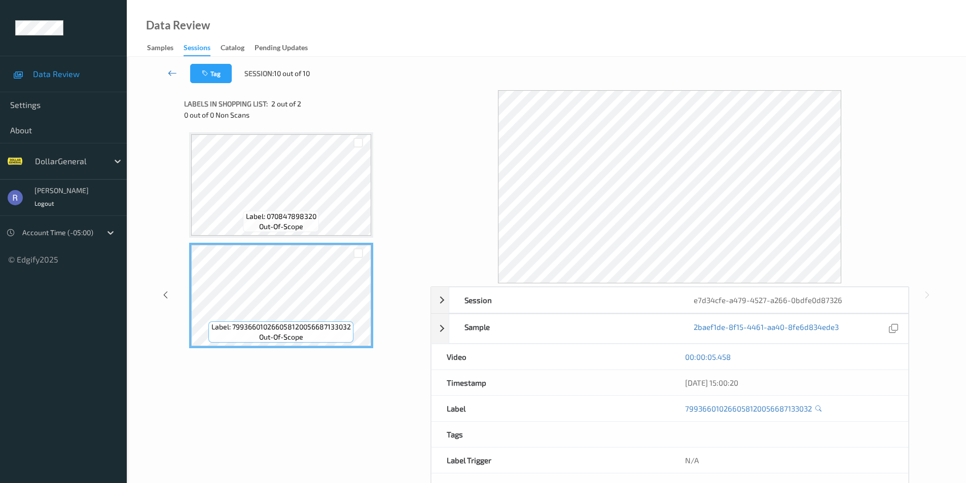
click at [174, 72] on icon at bounding box center [172, 73] width 9 height 10
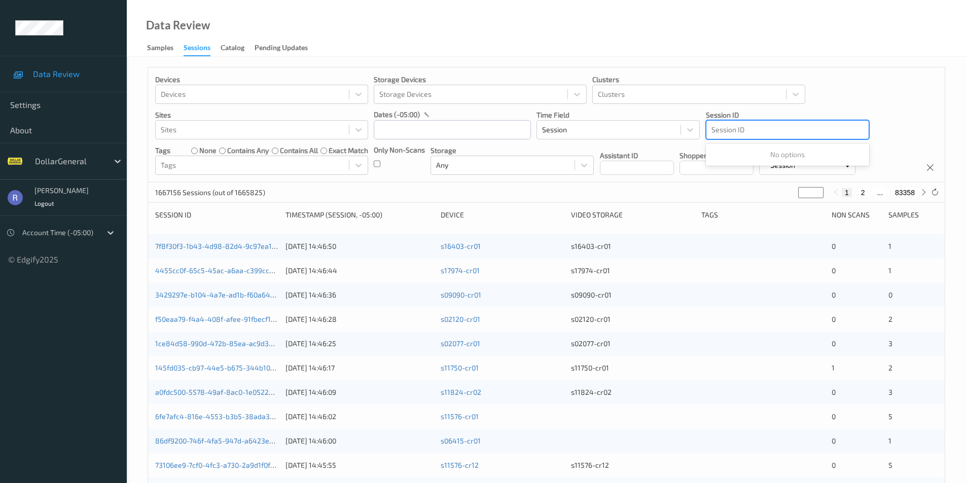
click at [738, 128] on div at bounding box center [788, 130] width 152 height 12
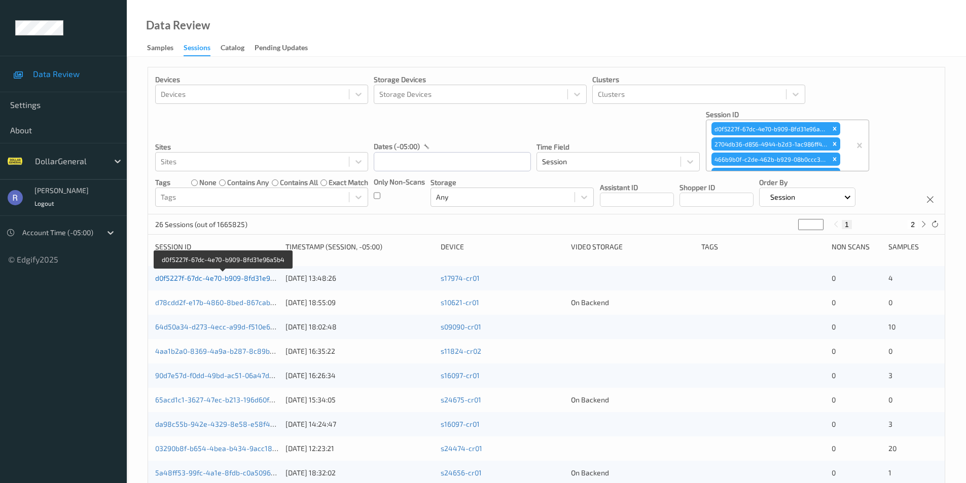
click at [209, 280] on link "d0f5227f-67dc-4e70-b909-8fd31e96a5b4" at bounding box center [223, 278] width 136 height 9
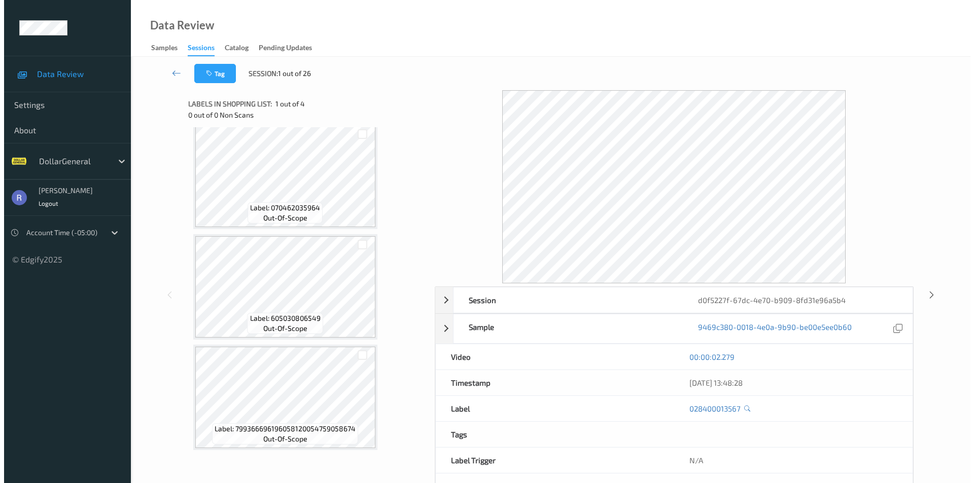
scroll to position [120, 0]
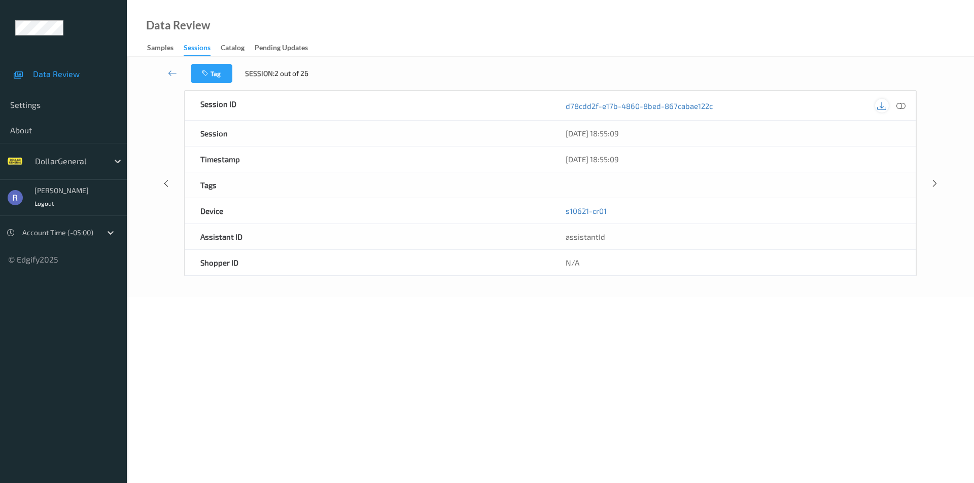
click at [883, 108] on icon at bounding box center [881, 105] width 9 height 9
click at [885, 102] on icon at bounding box center [881, 105] width 9 height 9
click at [881, 108] on icon at bounding box center [881, 105] width 9 height 9
click at [881, 109] on icon at bounding box center [881, 105] width 9 height 9
click at [884, 106] on icon at bounding box center [881, 105] width 9 height 9
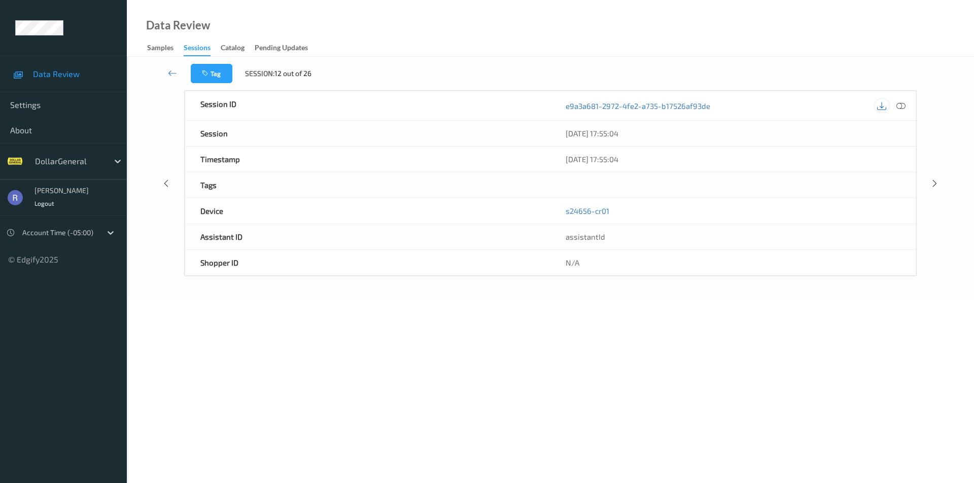
click at [881, 106] on icon at bounding box center [881, 105] width 9 height 9
click at [882, 106] on icon at bounding box center [881, 105] width 9 height 9
drag, startPoint x: 605, startPoint y: 213, endPoint x: 528, endPoint y: 209, distance: 77.2
click at [528, 209] on div "Device s11824-cr01" at bounding box center [551, 211] width 732 height 26
click at [692, 271] on div "N/A" at bounding box center [732, 262] width 365 height 25
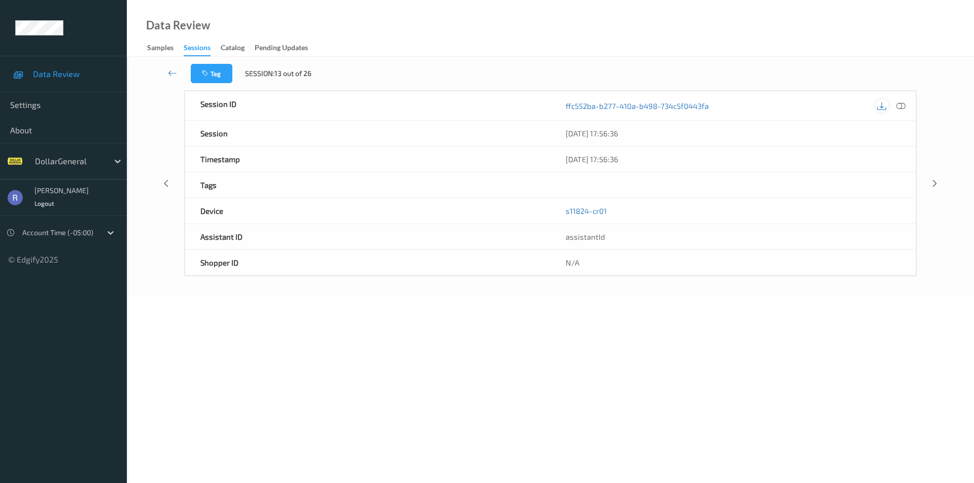
click at [879, 105] on icon at bounding box center [881, 105] width 9 height 9
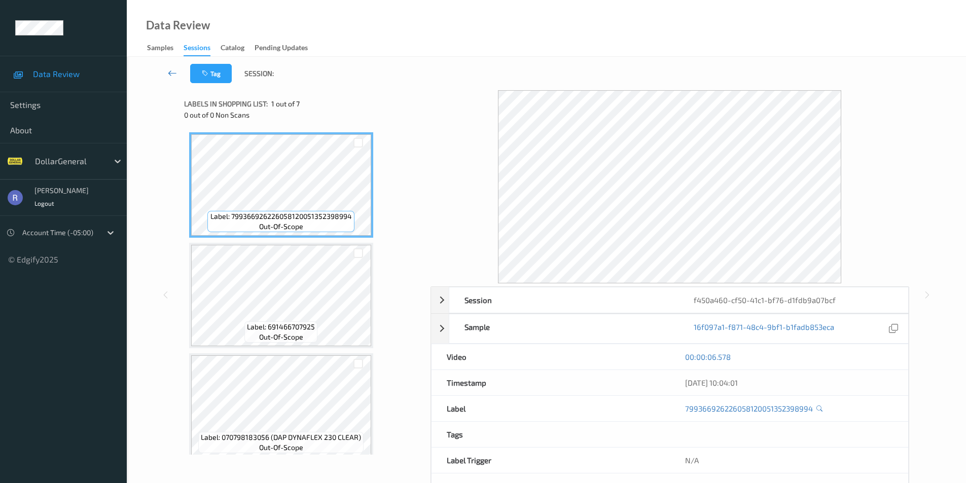
click at [175, 73] on icon at bounding box center [172, 73] width 9 height 10
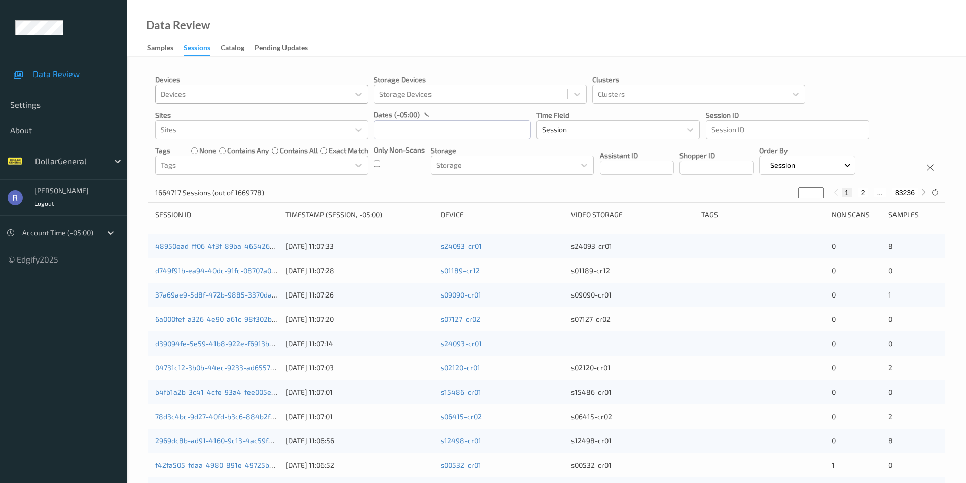
click at [202, 96] on div at bounding box center [252, 94] width 183 height 12
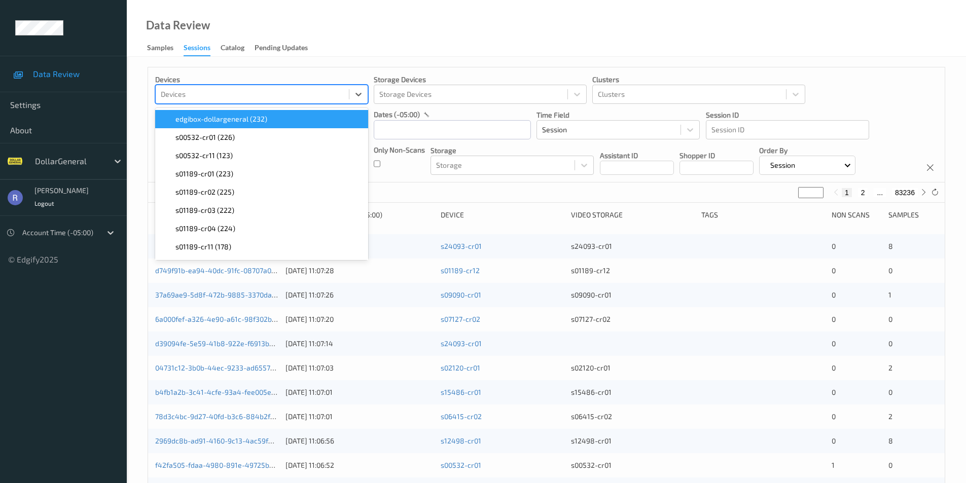
paste input "s11824-cr01"
type input "s11824-cr01"
click at [421, 130] on input "text" at bounding box center [452, 129] width 157 height 19
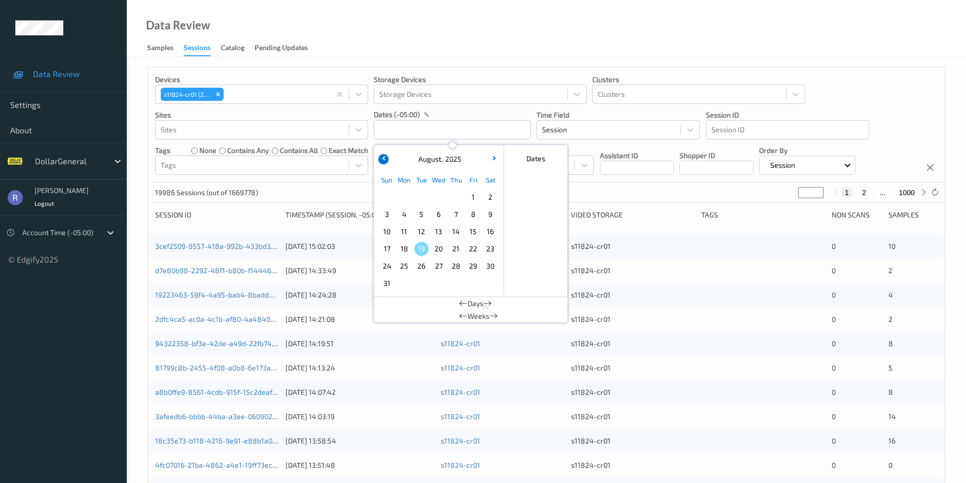
click at [386, 158] on icon "button" at bounding box center [384, 158] width 4 height 4
click at [424, 213] on span "8" at bounding box center [421, 214] width 14 height 14
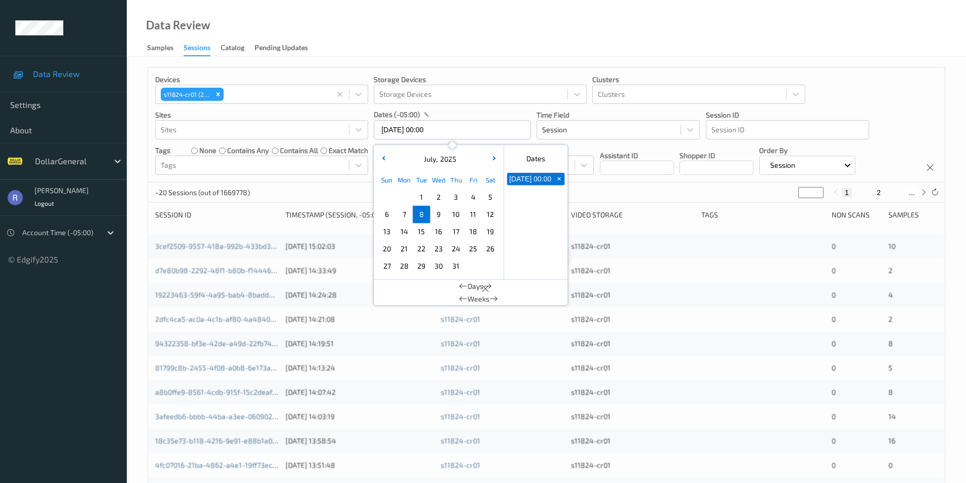
click at [424, 213] on span "8" at bounding box center [421, 214] width 14 height 14
type input "[DATE] 00:00 -> [DATE] 23:59"
click at [348, 179] on div "Devices s11824-cr01 (215) Storage Devices Storage Devices Clusters Clusters Sit…" at bounding box center [546, 124] width 797 height 115
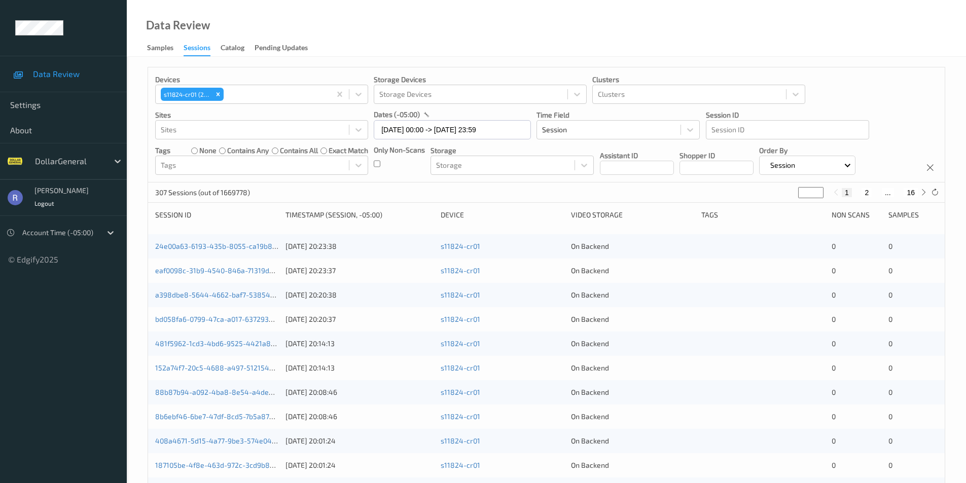
type input "*"
click at [819, 190] on input "*" at bounding box center [811, 192] width 25 height 11
type input "*"
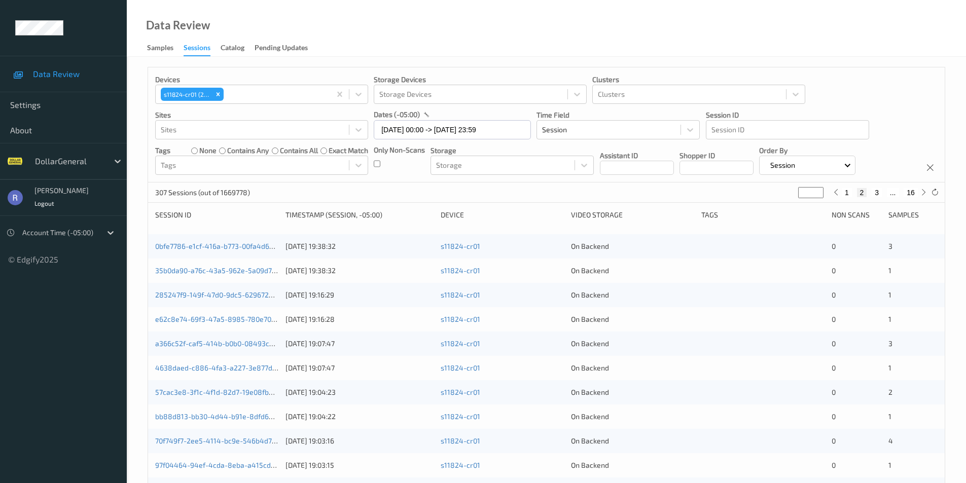
click at [819, 190] on input "*" at bounding box center [811, 192] width 25 height 11
type input "*"
click at [819, 190] on input "*" at bounding box center [809, 192] width 25 height 11
type input "*"
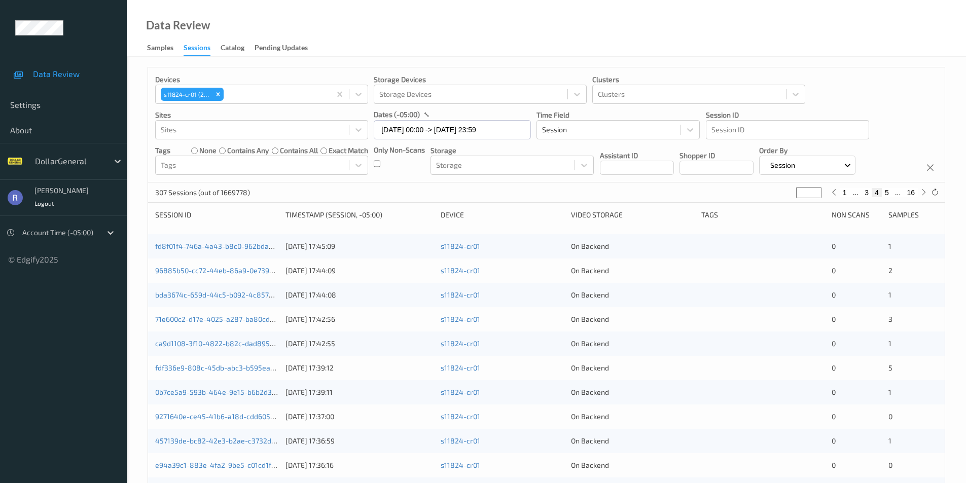
type input "*"
click at [817, 193] on input "*" at bounding box center [809, 192] width 25 height 11
type input "*"
click at [815, 195] on input "*" at bounding box center [809, 192] width 25 height 11
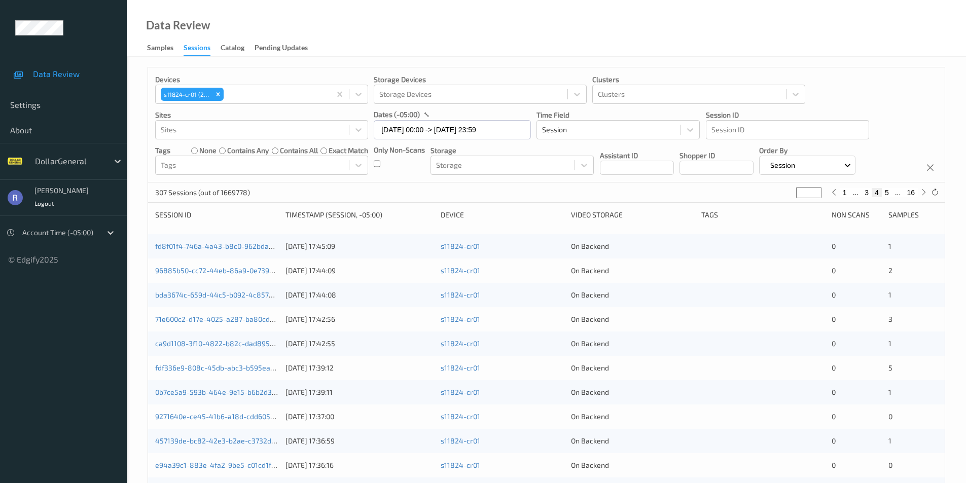
type input "*"
click at [815, 195] on input "*" at bounding box center [809, 192] width 25 height 11
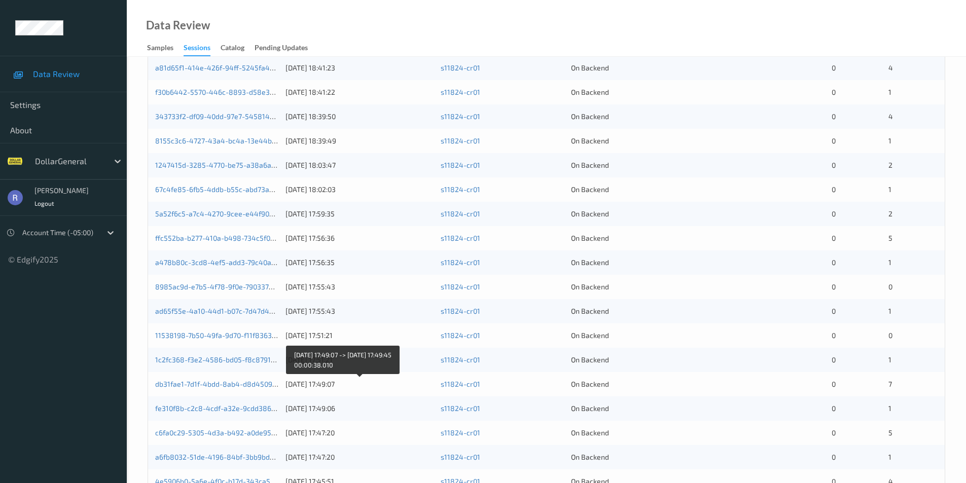
scroll to position [128, 0]
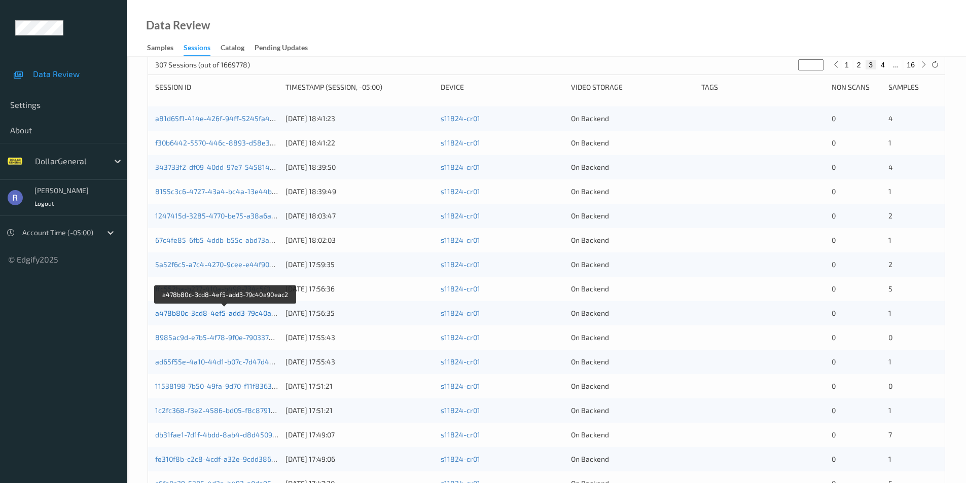
click at [222, 312] on link "a478b80c-3cd8-4ef5-add3-79c40a90eac2" at bounding box center [225, 313] width 140 height 9
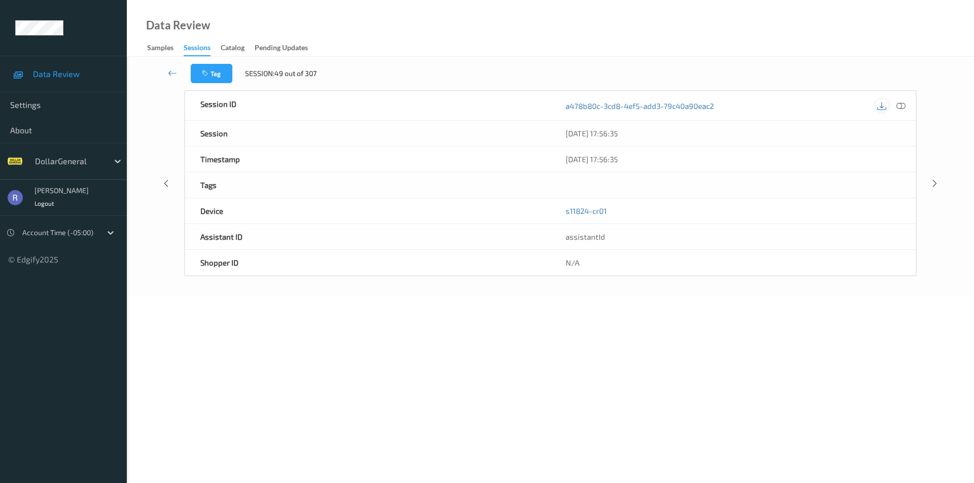
click at [886, 106] on icon at bounding box center [881, 105] width 9 height 9
click at [883, 107] on icon at bounding box center [881, 105] width 9 height 9
click at [884, 107] on icon at bounding box center [881, 105] width 9 height 9
click at [880, 105] on icon at bounding box center [881, 105] width 9 height 9
click at [880, 108] on icon at bounding box center [881, 105] width 9 height 9
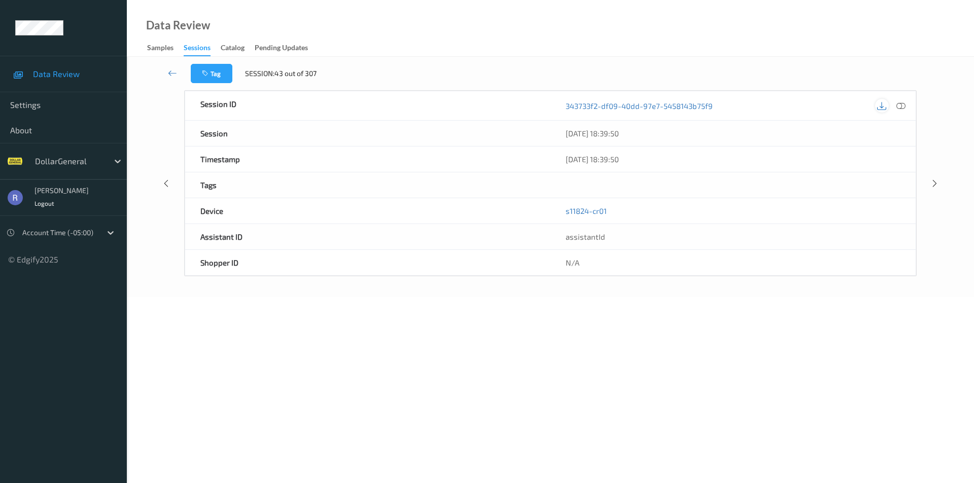
click at [886, 106] on icon at bounding box center [881, 105] width 9 height 9
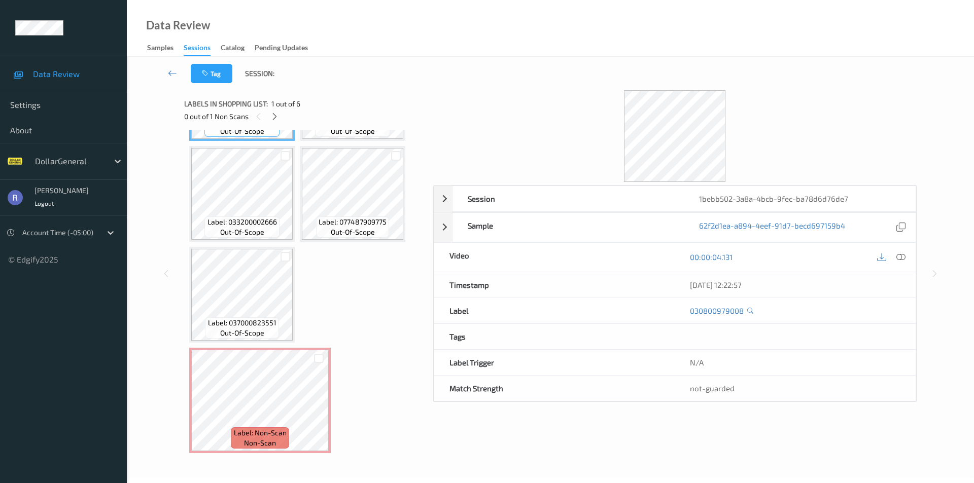
scroll to position [91, 0]
